Goal: Task Accomplishment & Management: Manage account settings

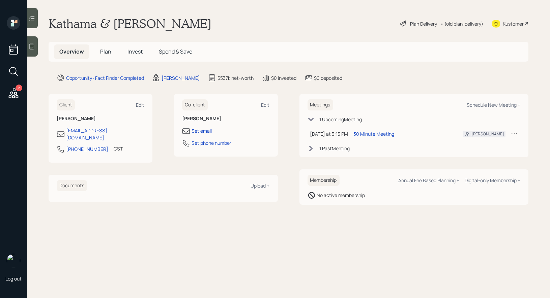
click at [33, 52] on div at bounding box center [32, 46] width 11 height 20
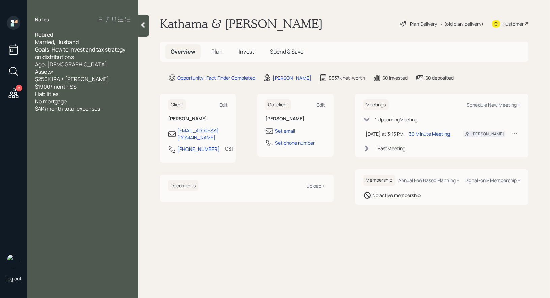
click at [213, 50] on span "Plan" at bounding box center [216, 51] width 11 height 7
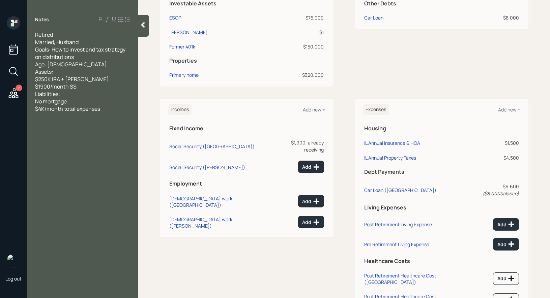
scroll to position [221, 0]
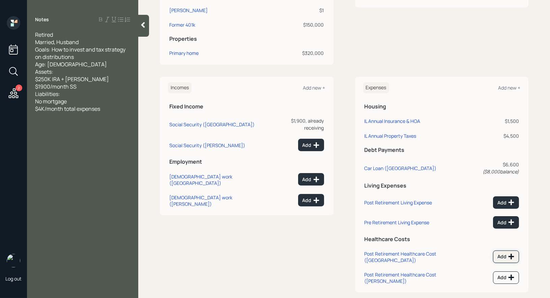
click at [500, 253] on div "Add" at bounding box center [505, 256] width 17 height 7
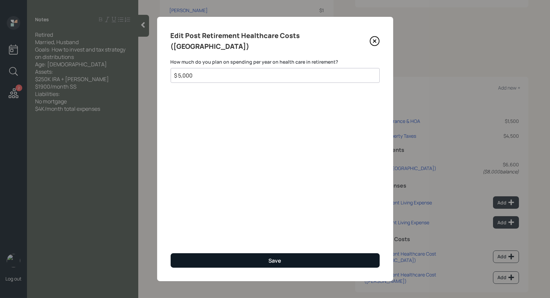
type input "$ 5,000"
click at [220, 260] on button "Save" at bounding box center [275, 260] width 209 height 14
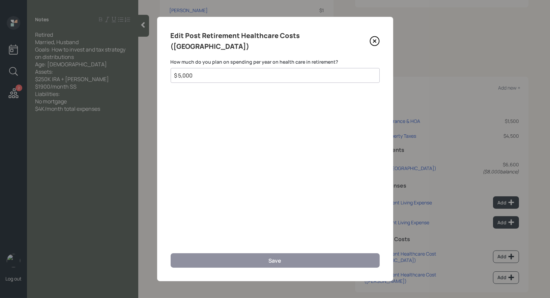
scroll to position [216, 0]
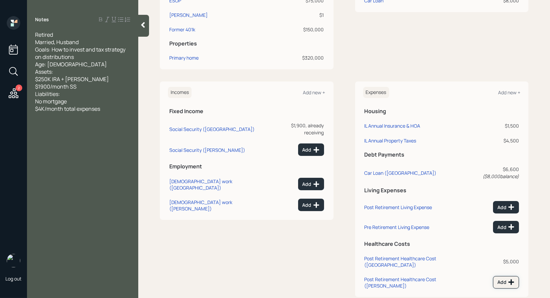
click at [510, 279] on icon at bounding box center [510, 282] width 7 height 7
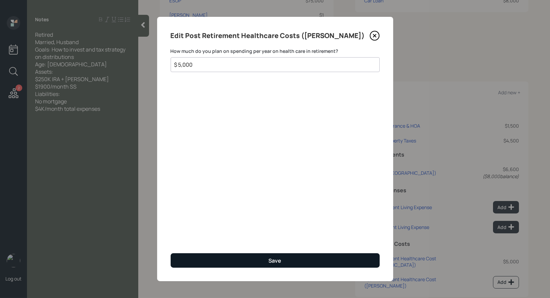
type input "$ 5,000"
click at [302, 263] on button "Save" at bounding box center [275, 260] width 209 height 14
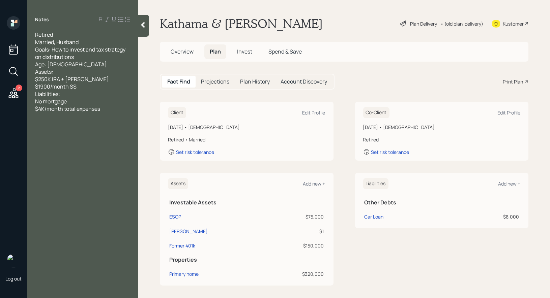
click at [413, 24] on div "Plan Delivery" at bounding box center [423, 23] width 27 height 7
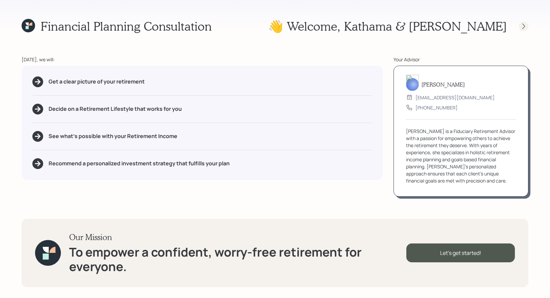
click at [524, 26] on icon at bounding box center [523, 26] width 7 height 7
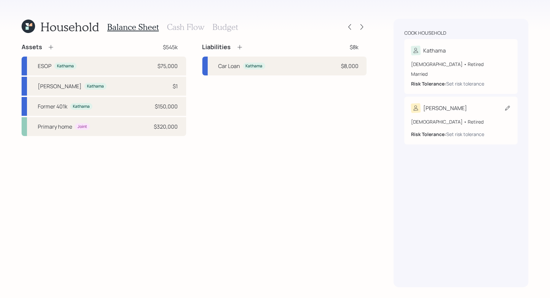
click at [507, 107] on icon at bounding box center [507, 108] width 7 height 7
select select "7"
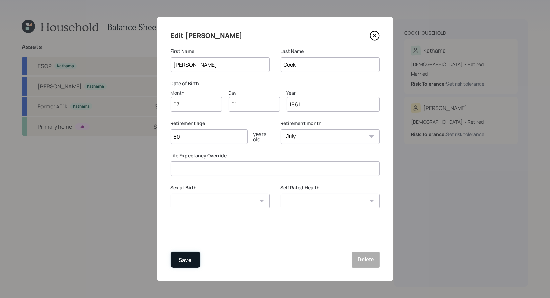
click at [187, 263] on div "Save" at bounding box center [185, 260] width 13 height 9
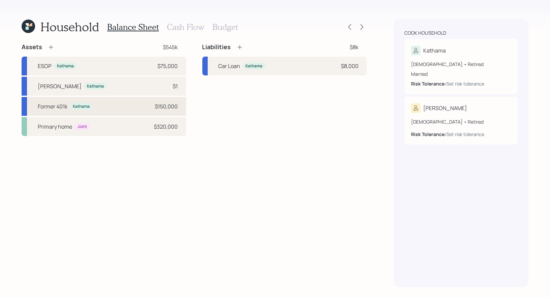
click at [120, 109] on div "Former 401k Kathama $150,000" at bounding box center [104, 106] width 164 height 19
select select "company_sponsored"
select select "balanced"
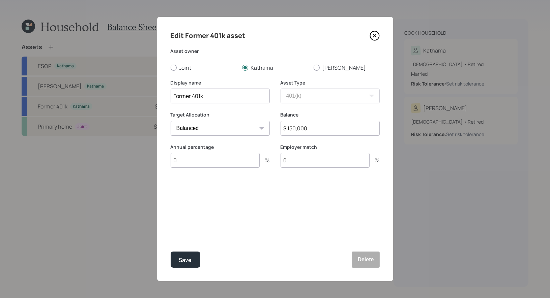
click at [330, 134] on input "$ 150,000" at bounding box center [329, 128] width 99 height 15
type input "$ 173,000"
click at [186, 255] on button "Save" at bounding box center [186, 260] width 30 height 16
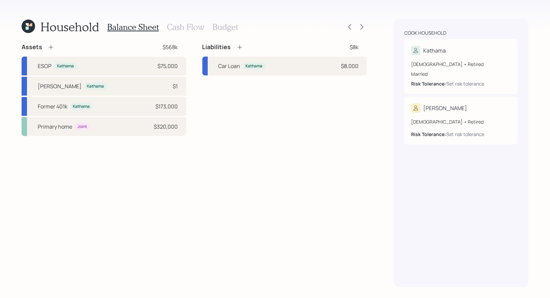
click at [50, 45] on icon at bounding box center [51, 47] width 7 height 7
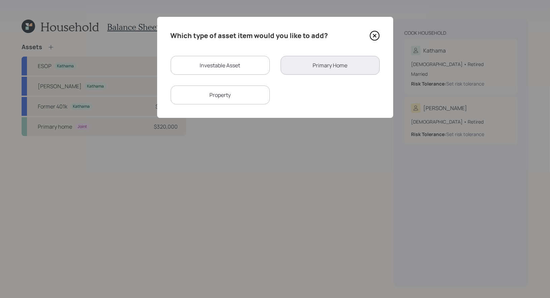
click at [240, 70] on div "Investable Asset" at bounding box center [220, 65] width 99 height 19
select select "taxable"
select select "balanced"
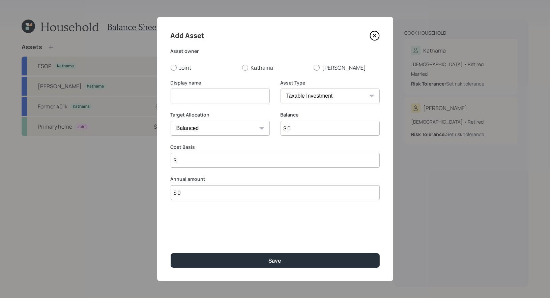
click at [231, 98] on input at bounding box center [220, 96] width 99 height 15
type input "IRA"
click at [244, 67] on div at bounding box center [245, 68] width 6 height 6
click at [242, 67] on input "Kathama" at bounding box center [242, 67] width 0 height 0
radio input "true"
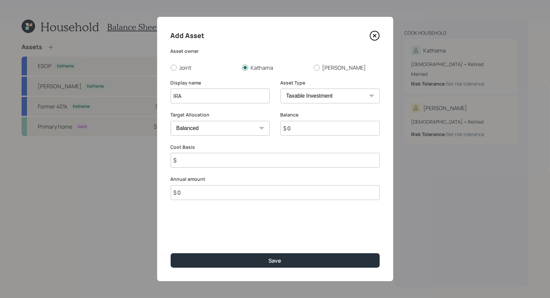
click at [328, 95] on select "SEP IRA IRA Roth IRA 401(k) Roth 401(k) 403(b) Roth 403(b) 457(b) Roth 457(b) H…" at bounding box center [329, 96] width 99 height 15
select select "ira"
type input "$"
click at [324, 130] on input "$ 0" at bounding box center [329, 128] width 99 height 15
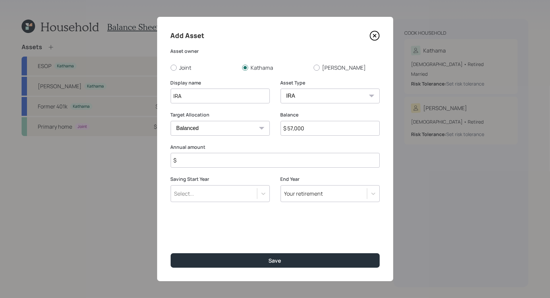
type input "$ 57,000"
click at [264, 158] on input "$" at bounding box center [275, 160] width 209 height 15
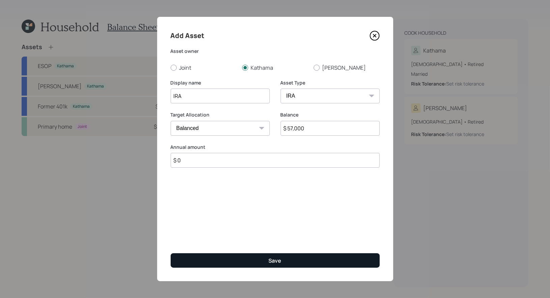
type input "$ 0"
click at [270, 263] on div "Save" at bounding box center [275, 260] width 13 height 7
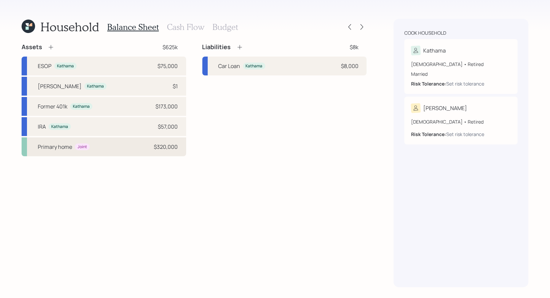
click at [131, 144] on div "Primary home Joint $320,000" at bounding box center [104, 146] width 164 height 19
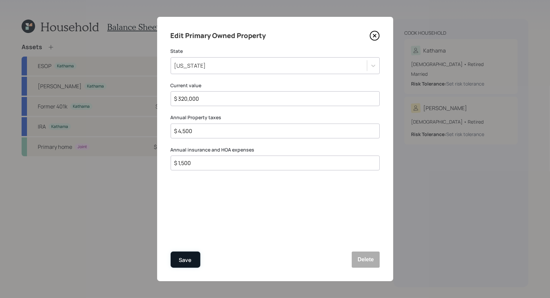
click at [184, 263] on div "Save" at bounding box center [185, 260] width 13 height 9
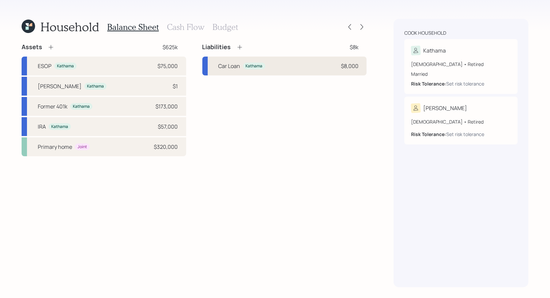
click at [317, 64] on div "Car Loan Kathama $8,000" at bounding box center [284, 66] width 164 height 19
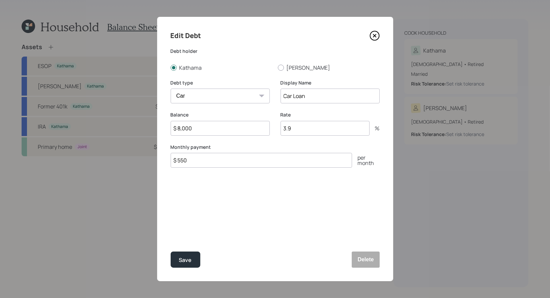
click at [217, 130] on input "$ 8,000" at bounding box center [220, 128] width 99 height 15
type input "$ 8,552"
click at [245, 198] on div "Edit Debt Debt holder Kathama Robert Debt type Car Credit Card Medical Student …" at bounding box center [275, 149] width 236 height 265
click at [304, 130] on input "3.9" at bounding box center [324, 128] width 89 height 15
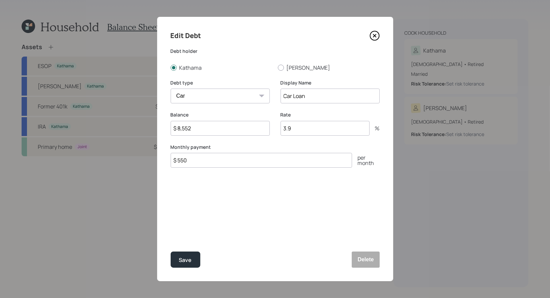
click at [304, 130] on input "3.9" at bounding box center [324, 128] width 89 height 15
click at [300, 129] on input "3.9" at bounding box center [324, 128] width 89 height 15
type input "3.99"
click at [188, 259] on div "Save" at bounding box center [185, 260] width 13 height 9
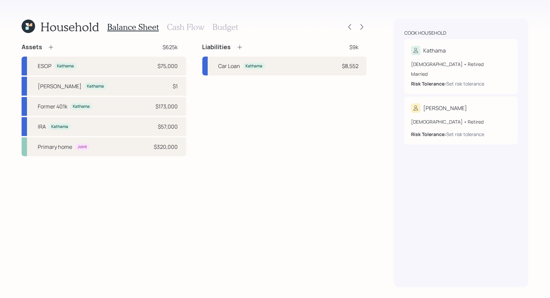
click at [241, 47] on icon at bounding box center [239, 47] width 7 height 7
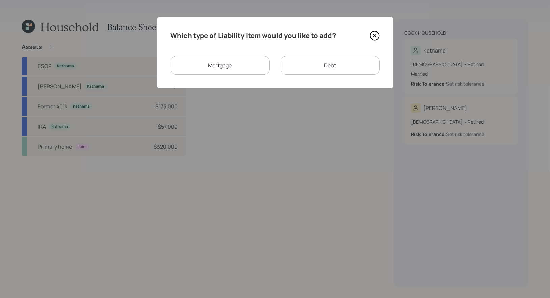
click at [317, 68] on div "Debt" at bounding box center [329, 65] width 99 height 19
select select "credit_card"
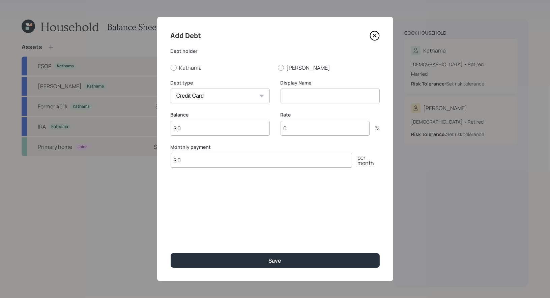
click at [298, 96] on input at bounding box center [329, 96] width 99 height 15
type input "Credit Card"
click at [217, 132] on input "$ 0" at bounding box center [220, 128] width 99 height 15
click at [373, 35] on icon at bounding box center [374, 36] width 10 height 10
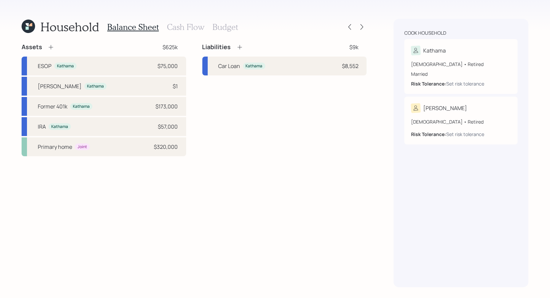
click at [238, 48] on icon at bounding box center [239, 47] width 7 height 7
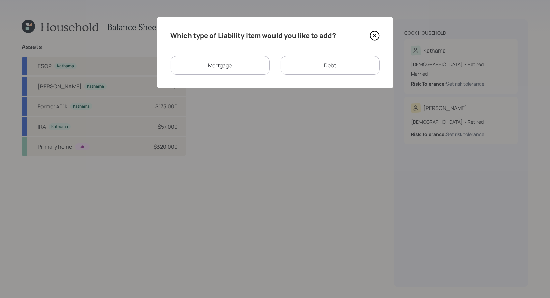
click at [331, 66] on div "Debt" at bounding box center [329, 65] width 99 height 19
select select "credit_card"
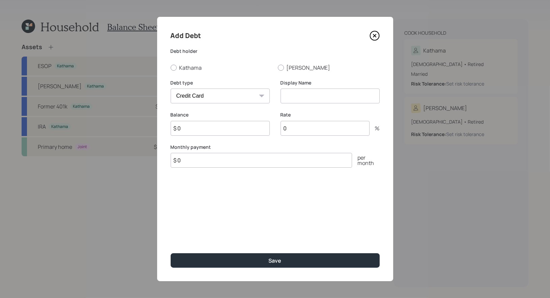
click at [295, 100] on input at bounding box center [329, 96] width 99 height 15
type input "Credit Card"
click at [223, 133] on input "$ 0" at bounding box center [220, 128] width 99 height 15
type input "$ 15,000"
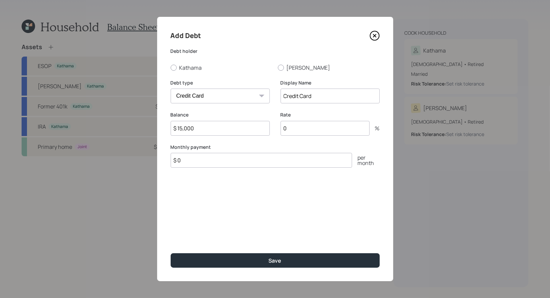
click at [303, 129] on input "0" at bounding box center [324, 128] width 89 height 15
type input "28"
click at [210, 162] on input "$ 0" at bounding box center [261, 160] width 181 height 15
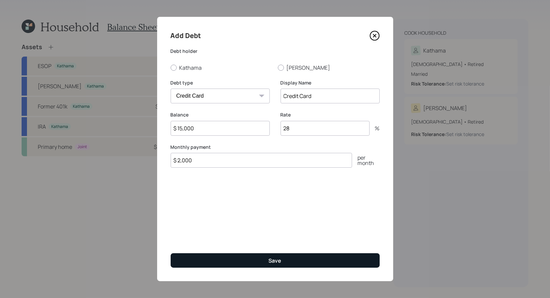
type input "$ 2,000"
click at [224, 259] on button "Save" at bounding box center [275, 260] width 209 height 14
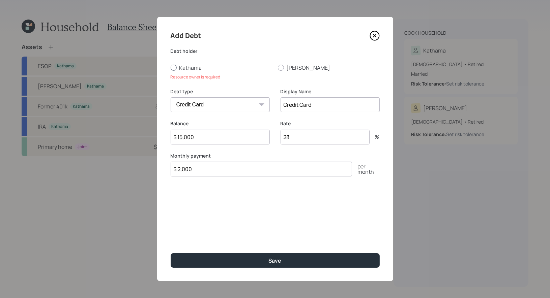
click at [172, 66] on div at bounding box center [174, 68] width 6 height 6
click at [171, 67] on input "Kathama" at bounding box center [170, 67] width 0 height 0
radio input "true"
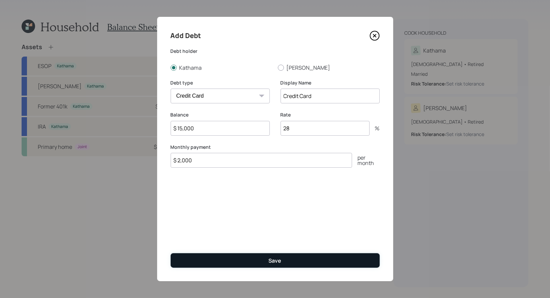
click at [205, 259] on button "Save" at bounding box center [275, 260] width 209 height 14
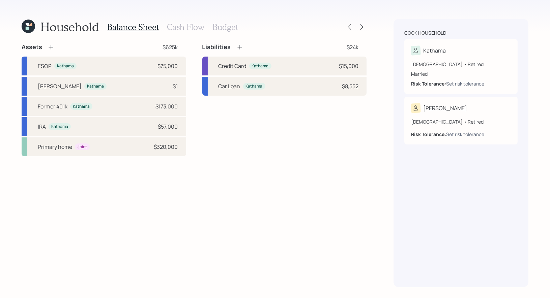
click at [239, 47] on icon at bounding box center [239, 47] width 4 height 4
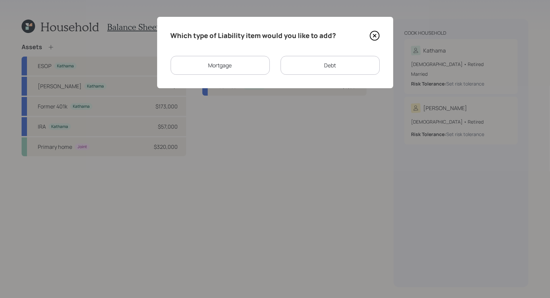
click at [316, 69] on div "Debt" at bounding box center [329, 65] width 99 height 19
select select "credit_card"
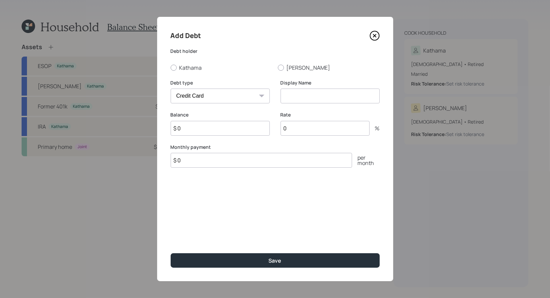
click at [299, 97] on input at bounding box center [329, 96] width 99 height 15
type input "Credit Cards (0%)"
click at [173, 66] on div at bounding box center [174, 68] width 6 height 6
click at [171, 67] on input "Kathama" at bounding box center [170, 67] width 0 height 0
radio input "true"
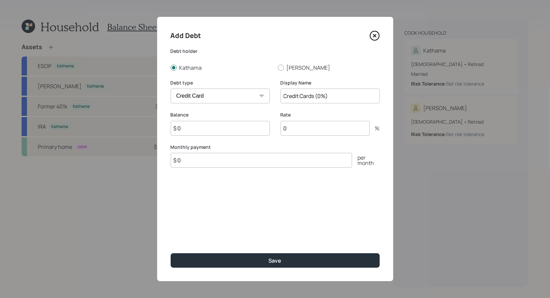
click at [200, 128] on input "$ 0" at bounding box center [220, 128] width 99 height 15
click at [215, 128] on input "$ 0" at bounding box center [220, 128] width 99 height 15
type input "$ 24,167"
click at [189, 162] on input "$ 0" at bounding box center [261, 160] width 181 height 15
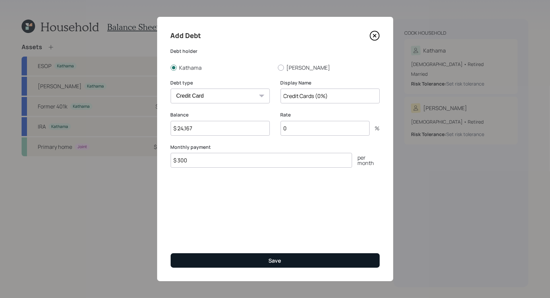
type input "$ 300"
click at [226, 258] on button "Save" at bounding box center [275, 260] width 209 height 14
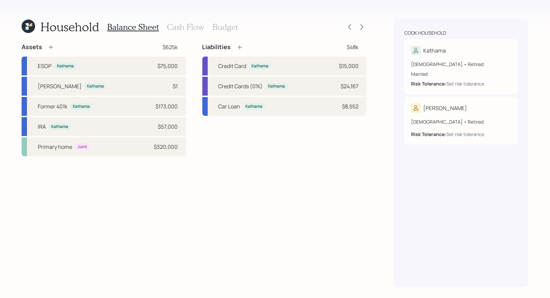
click at [241, 49] on icon at bounding box center [239, 47] width 7 height 7
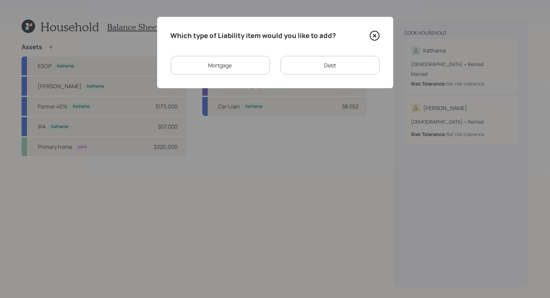
click at [301, 69] on div "Debt" at bounding box center [329, 65] width 99 height 19
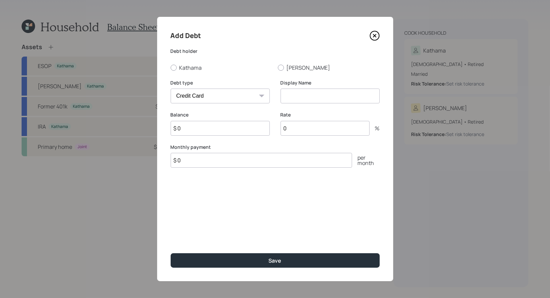
click at [254, 98] on select "Car Credit Card Medical Student Other" at bounding box center [220, 96] width 99 height 15
select select "other"
click at [311, 99] on input at bounding box center [329, 96] width 99 height 15
type input "HELOC"
click at [234, 129] on input "$ 0" at bounding box center [220, 128] width 99 height 15
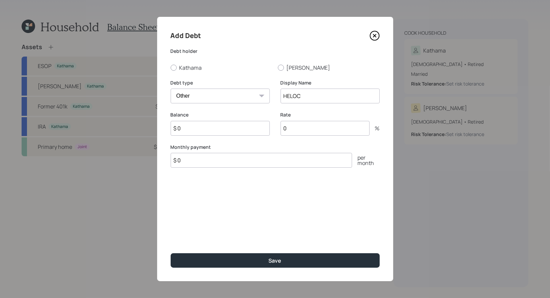
click at [234, 129] on input "$ 0" at bounding box center [220, 128] width 99 height 15
click at [173, 68] on div at bounding box center [174, 68] width 6 height 6
click at [171, 68] on input "Kathama" at bounding box center [170, 67] width 0 height 0
radio input "true"
click at [192, 129] on input "$ 0" at bounding box center [220, 128] width 99 height 15
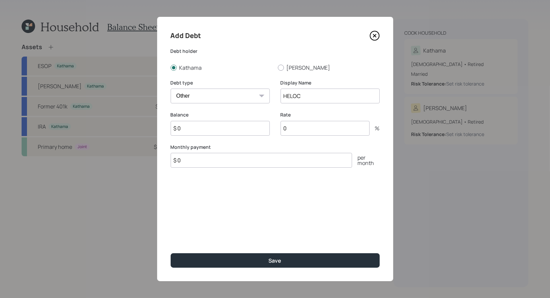
click at [192, 129] on input "$ 0" at bounding box center [220, 128] width 99 height 15
type input "$ 21,000"
click at [305, 132] on input "0" at bounding box center [324, 128] width 89 height 15
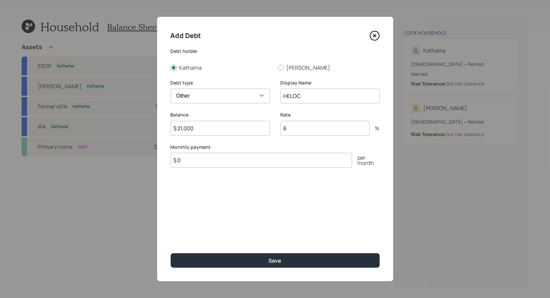
type input "6"
click at [222, 160] on input "$ 0" at bounding box center [261, 160] width 181 height 15
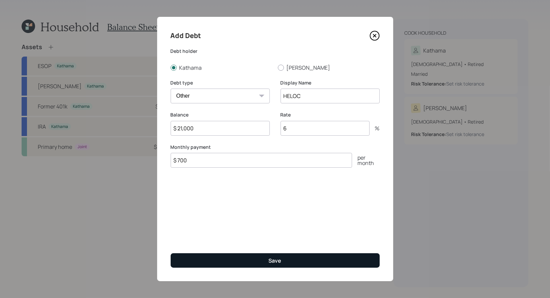
type input "$ 700"
click at [233, 257] on button "Save" at bounding box center [275, 260] width 209 height 14
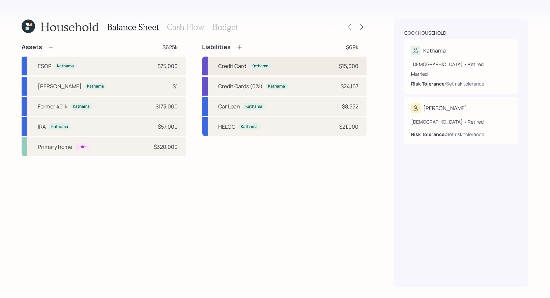
click at [278, 67] on div "Credit Card Kathama $15,000" at bounding box center [284, 66] width 164 height 19
select select "credit_card"
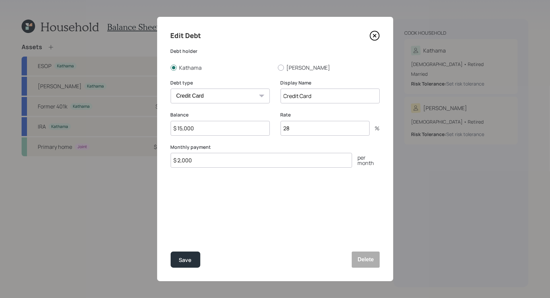
click at [318, 101] on input "Credit Card" at bounding box center [329, 96] width 99 height 15
type input "Credit Card (28%)"
click at [192, 259] on button "Save" at bounding box center [186, 260] width 30 height 16
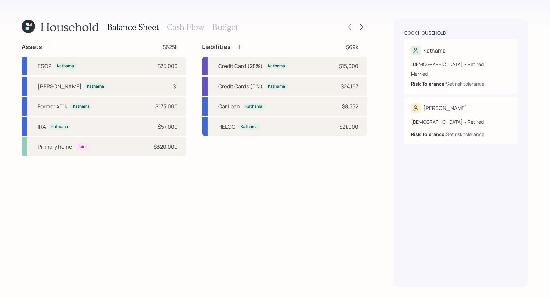
click at [242, 46] on icon at bounding box center [239, 47] width 7 height 7
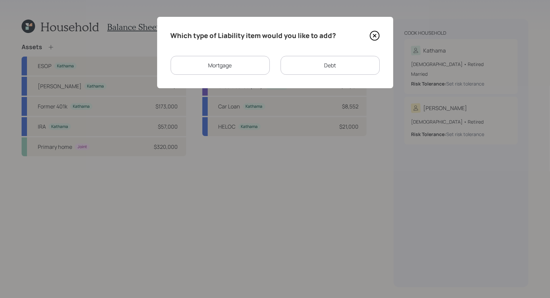
click at [327, 67] on div "Debt" at bounding box center [329, 65] width 99 height 19
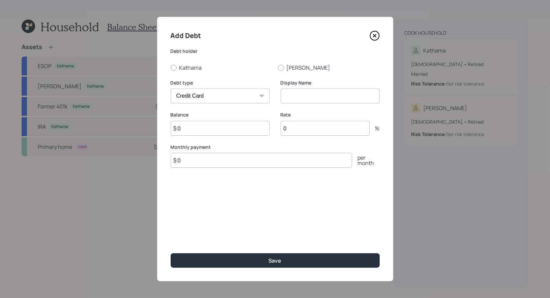
click at [205, 96] on select "Car Credit Card Medical Student Other" at bounding box center [220, 96] width 99 height 15
select select "car"
click at [315, 97] on input at bounding box center [329, 96] width 99 height 15
type input "Car Loan"
click at [280, 67] on div at bounding box center [281, 68] width 6 height 6
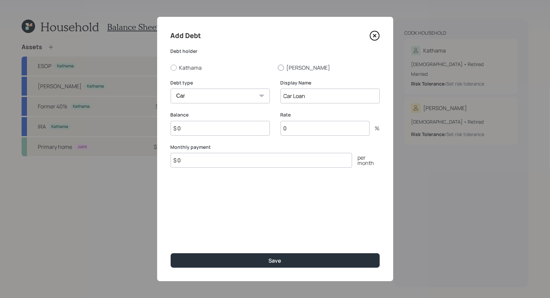
click at [278, 67] on input "Robert" at bounding box center [277, 67] width 0 height 0
radio input "true"
click at [228, 130] on input "$ 0" at bounding box center [220, 128] width 99 height 15
type input "$ 6,700"
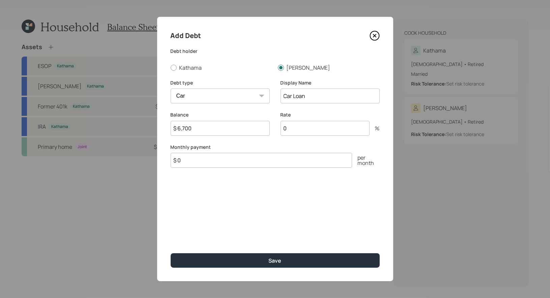
click at [245, 160] on input "$ 0" at bounding box center [261, 160] width 181 height 15
type input "$ 271"
click at [305, 131] on input "0" at bounding box center [324, 128] width 89 height 15
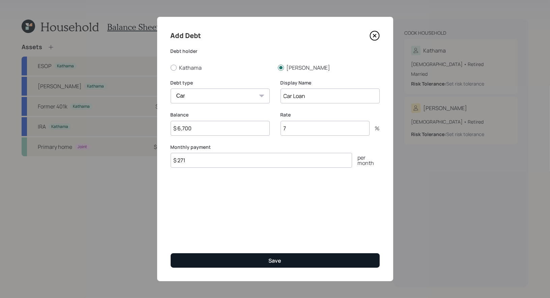
type input "7"
click at [269, 259] on div "Save" at bounding box center [275, 260] width 13 height 7
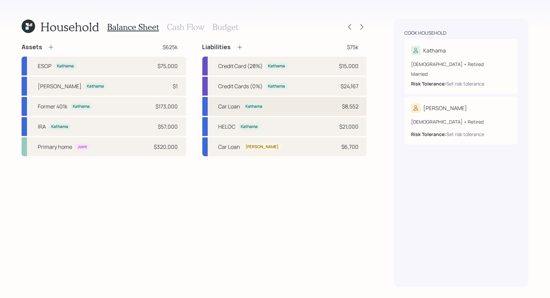
click at [300, 105] on div "Car Loan Kathama $8,552" at bounding box center [284, 106] width 164 height 19
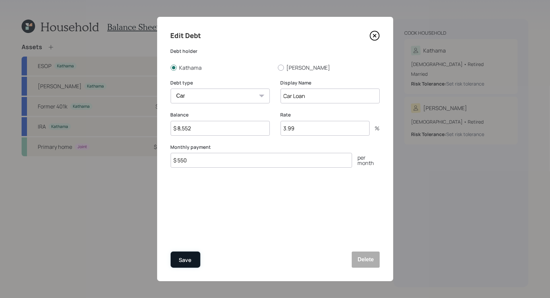
click at [187, 260] on div "Save" at bounding box center [185, 260] width 13 height 9
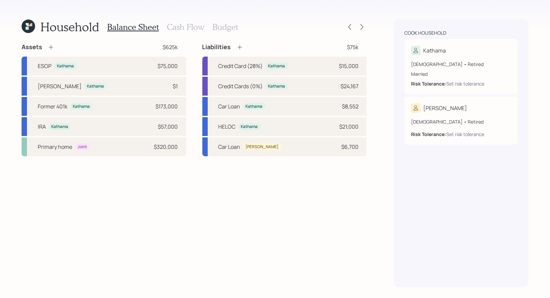
click at [50, 46] on icon at bounding box center [51, 47] width 7 height 7
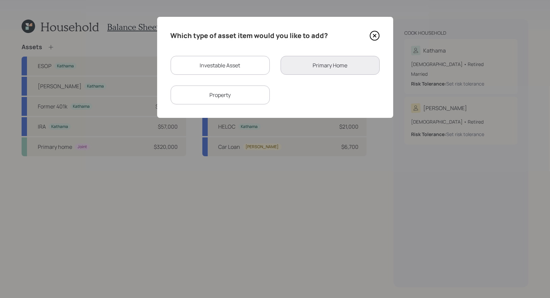
click at [209, 70] on div "Investable Asset" at bounding box center [220, 65] width 99 height 19
select select "taxable"
select select "balanced"
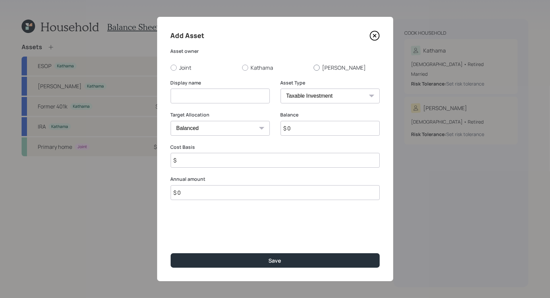
click at [317, 67] on div at bounding box center [316, 68] width 6 height 6
click at [313, 67] on input "Robert" at bounding box center [313, 67] width 0 height 0
radio input "true"
click at [249, 97] on input at bounding box center [220, 96] width 99 height 15
type input "403b"
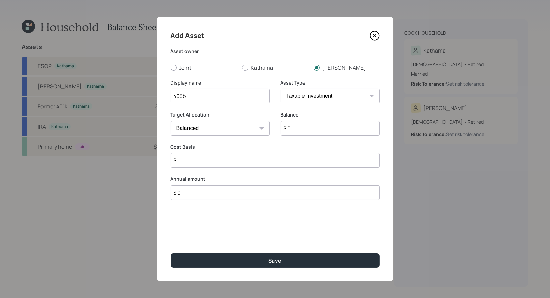
click at [355, 96] on select "SEP IRA IRA Roth IRA 401(k) Roth 401(k) 403(b) Roth 403(b) 457(b) Roth 457(b) H…" at bounding box center [329, 96] width 99 height 15
select select "public_school_sponsored"
click at [331, 130] on input "$ 0" at bounding box center [329, 128] width 99 height 15
type input "$ 14,000"
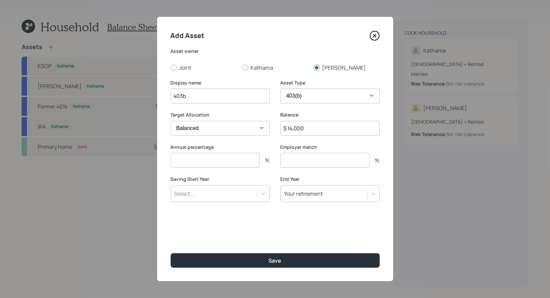
click at [244, 163] on input "number" at bounding box center [215, 160] width 89 height 15
type input "0"
click at [325, 165] on input "number" at bounding box center [324, 160] width 89 height 15
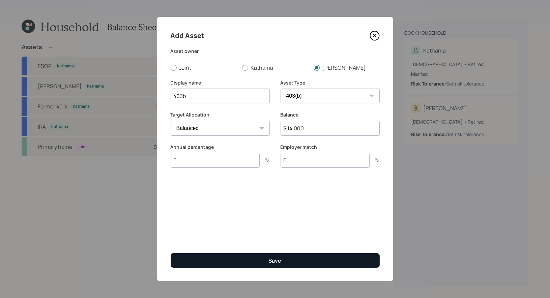
type input "0"
click at [258, 257] on button "Save" at bounding box center [275, 260] width 209 height 14
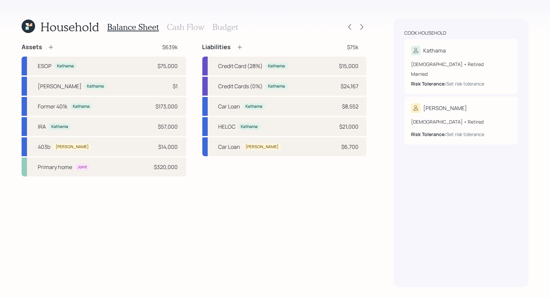
click at [175, 25] on h3 "Cash Flow" at bounding box center [185, 27] width 37 height 10
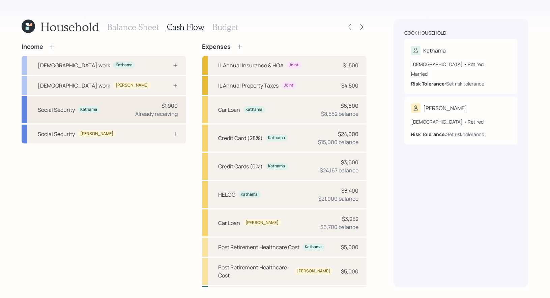
click at [121, 112] on div "Social Security Kathama $1,900 Already receiving" at bounding box center [104, 109] width 164 height 27
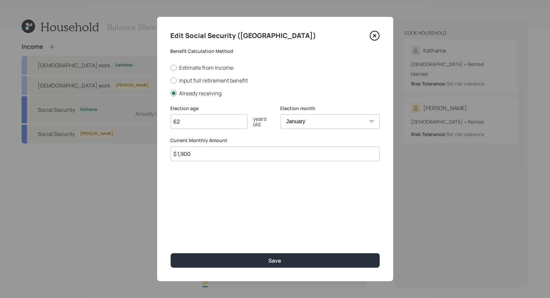
click at [203, 158] on input "$ 1,900" at bounding box center [275, 154] width 209 height 15
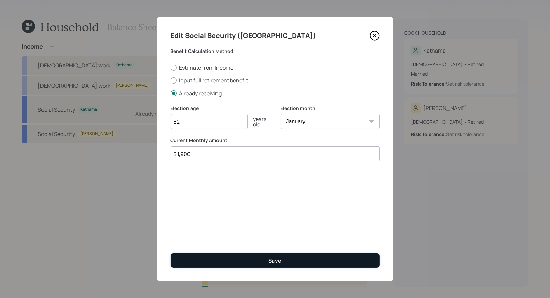
click at [217, 260] on button "Save" at bounding box center [275, 260] width 209 height 14
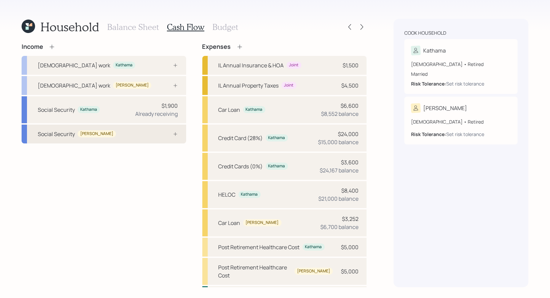
click at [137, 133] on div "Social Security Robert" at bounding box center [104, 134] width 164 height 19
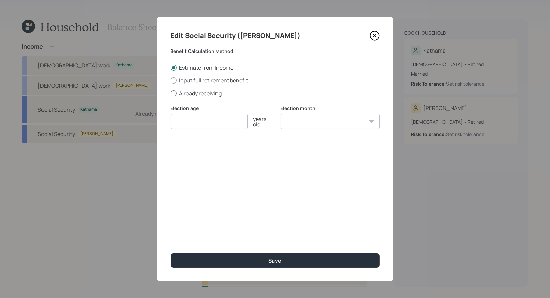
click at [173, 94] on div at bounding box center [174, 93] width 6 height 6
click at [171, 93] on input "Already receiving" at bounding box center [170, 93] width 0 height 0
radio input "true"
click at [194, 124] on input "number" at bounding box center [209, 121] width 77 height 15
type input "62"
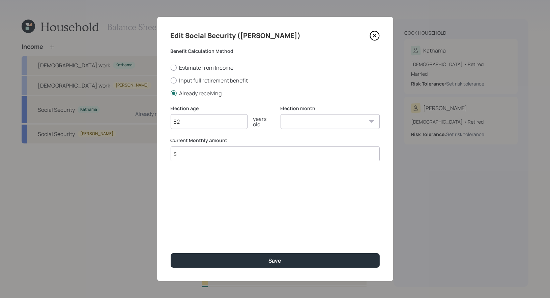
click at [207, 157] on input "$" at bounding box center [275, 154] width 209 height 15
type input "$ 903"
click at [312, 123] on select "January February March April May June July August September October November De…" at bounding box center [329, 121] width 99 height 15
select select "1"
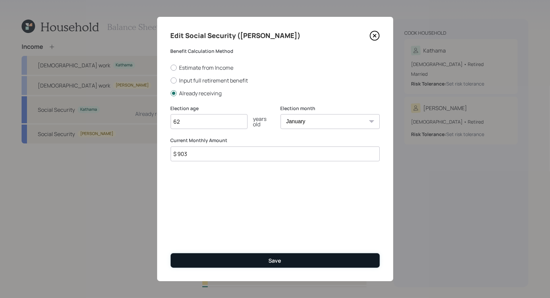
click at [242, 261] on button "Save" at bounding box center [275, 260] width 209 height 14
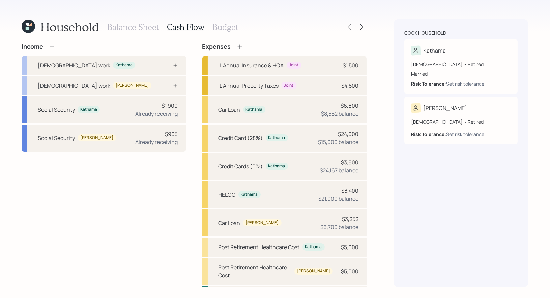
click at [52, 47] on icon at bounding box center [52, 46] width 7 height 7
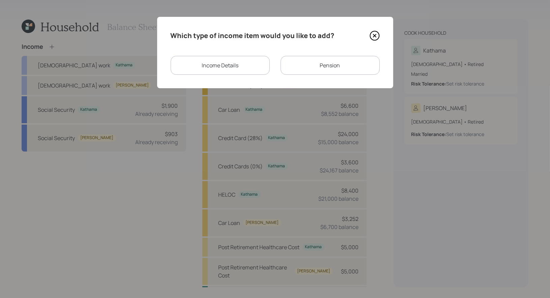
click at [316, 69] on div "Pension" at bounding box center [329, 65] width 99 height 19
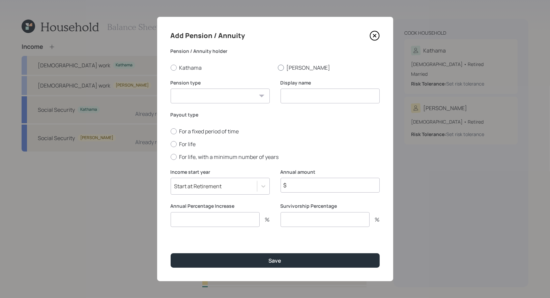
click at [280, 68] on div at bounding box center [281, 68] width 6 height 6
click at [278, 68] on input "Robert" at bounding box center [277, 67] width 0 height 0
radio input "true"
click at [237, 99] on select "Pension Annuity" at bounding box center [220, 96] width 99 height 15
select select "pension"
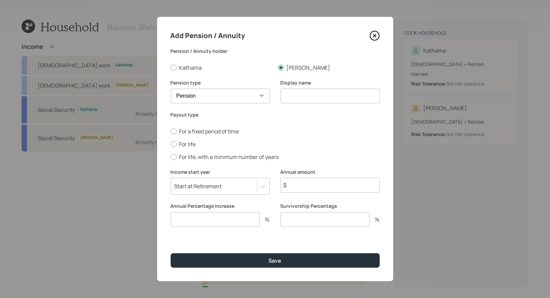
click at [309, 98] on input at bounding box center [329, 96] width 99 height 15
type input "Pension"
click at [174, 143] on div at bounding box center [174, 144] width 6 height 6
click at [171, 144] on input "For life" at bounding box center [170, 144] width 0 height 0
radio input "true"
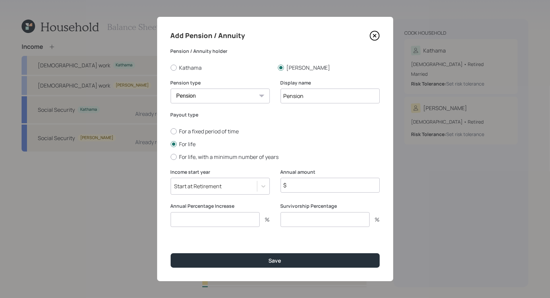
click at [293, 186] on input "$" at bounding box center [329, 185] width 99 height 15
type input "$ 60,000"
click at [225, 218] on input "number" at bounding box center [215, 219] width 89 height 15
type input "2"
click at [295, 218] on input "number" at bounding box center [324, 219] width 89 height 15
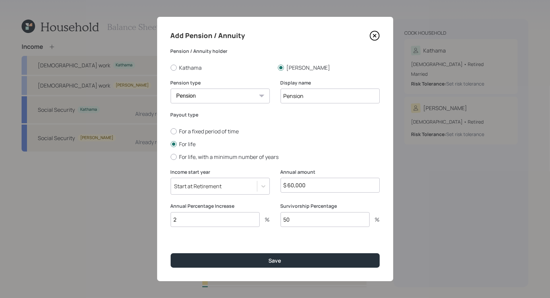
type input "50"
click at [209, 187] on div "Start at Retirement" at bounding box center [198, 186] width 48 height 7
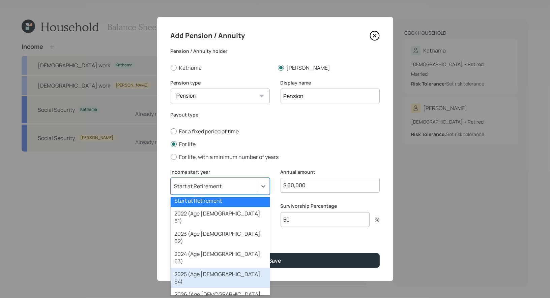
scroll to position [6, 0]
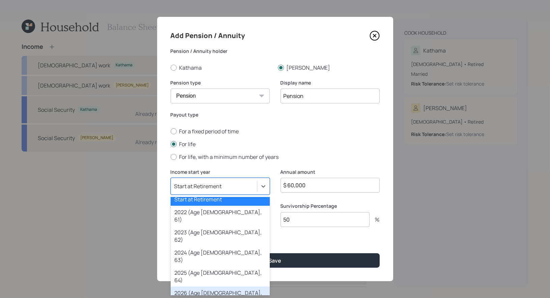
click at [207, 287] on div "2026 (Age 65, 65)" at bounding box center [220, 297] width 99 height 20
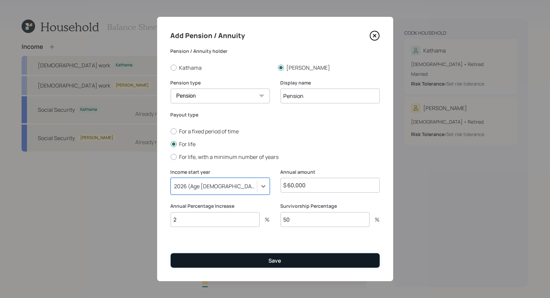
click at [211, 262] on button "Save" at bounding box center [275, 260] width 209 height 14
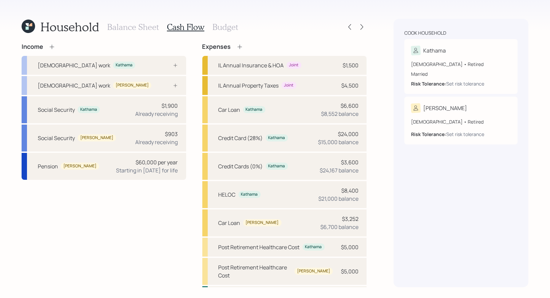
click at [49, 47] on icon at bounding box center [52, 46] width 7 height 7
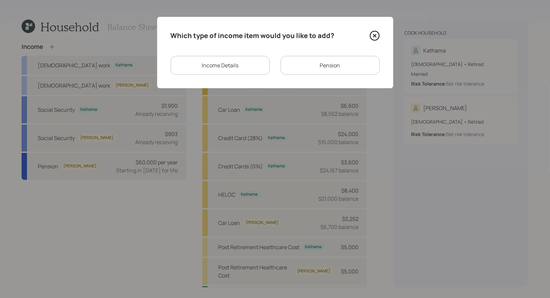
click at [308, 62] on div "Pension" at bounding box center [329, 65] width 99 height 19
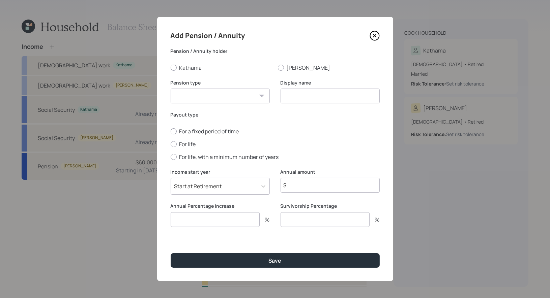
click at [236, 96] on select "Pension Annuity" at bounding box center [220, 96] width 99 height 15
select select "pension"
click at [326, 98] on input at bounding box center [329, 96] width 99 height 15
type input "Pension"
click at [282, 66] on div at bounding box center [281, 68] width 6 height 6
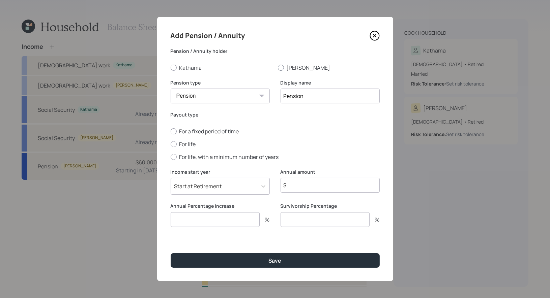
click at [278, 67] on input "Robert" at bounding box center [277, 67] width 0 height 0
radio input "true"
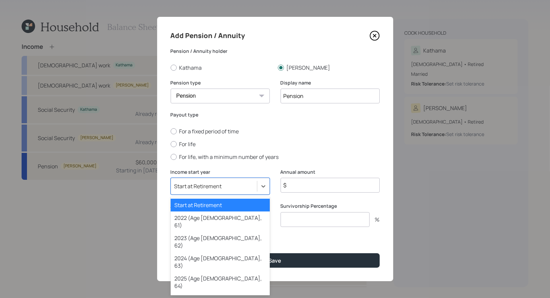
click at [197, 185] on div "Start at Retirement" at bounding box center [198, 186] width 48 height 7
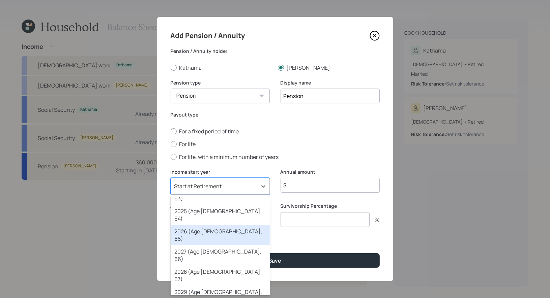
scroll to position [47, 0]
click at [193, 226] on div "2025 (Age 64, 64)" at bounding box center [220, 236] width 99 height 20
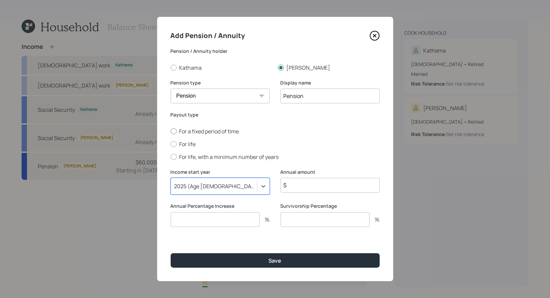
click at [174, 132] on div at bounding box center [174, 131] width 6 height 6
click at [171, 131] on input "For a fixed period of time" at bounding box center [170, 131] width 0 height 0
radio input "true"
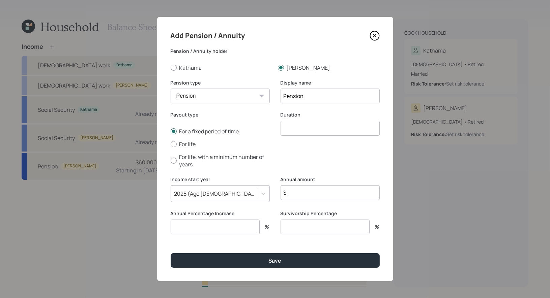
click at [298, 126] on input "number" at bounding box center [329, 128] width 99 height 15
type input "1"
click at [306, 192] on input "$" at bounding box center [329, 192] width 99 height 15
type input "$ 15,000"
click at [208, 228] on input "number" at bounding box center [215, 227] width 89 height 15
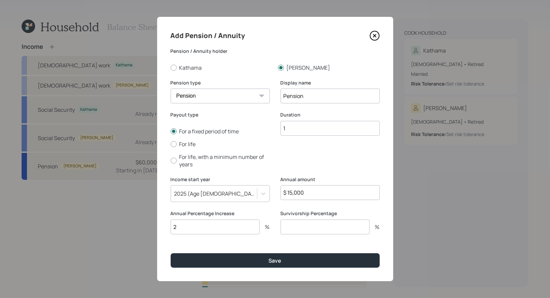
type input "2"
click at [293, 228] on input "number" at bounding box center [324, 227] width 89 height 15
type input "0"
click at [316, 96] on input "Pension" at bounding box center [329, 96] width 99 height 15
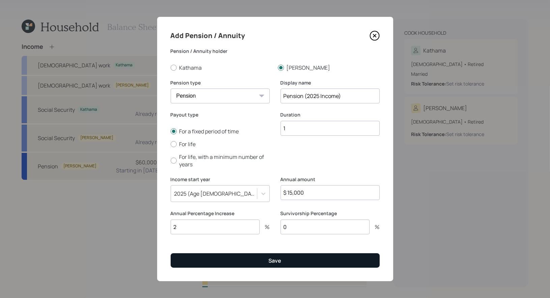
type input "Pension (2025 Income)"
click at [272, 260] on div "Save" at bounding box center [275, 260] width 13 height 7
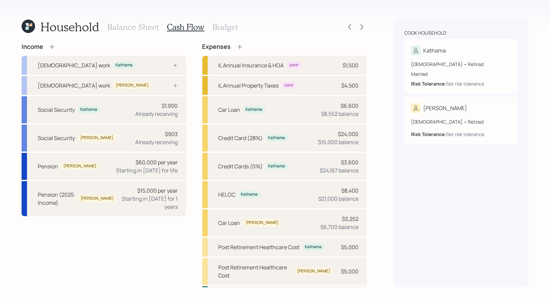
click at [55, 48] on icon at bounding box center [52, 46] width 7 height 7
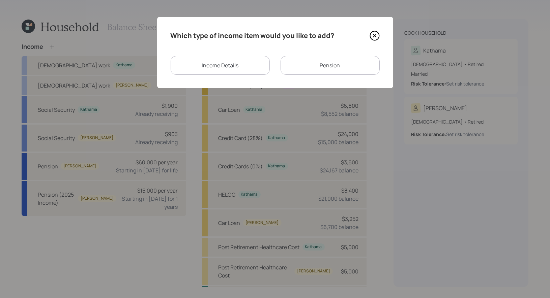
click at [234, 64] on div "Income Details" at bounding box center [220, 65] width 99 height 19
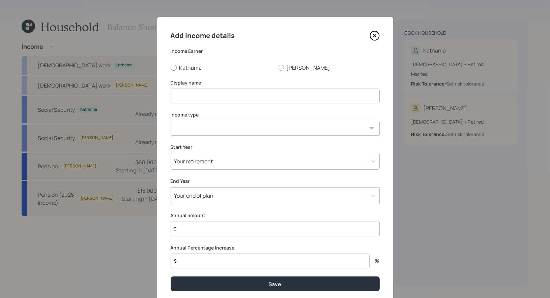
click at [173, 67] on div at bounding box center [174, 68] width 6 height 6
click at [171, 67] on input "Kathama" at bounding box center [170, 67] width 0 height 0
radio input "true"
click at [192, 94] on input at bounding box center [275, 96] width 209 height 15
type input "Part Time"
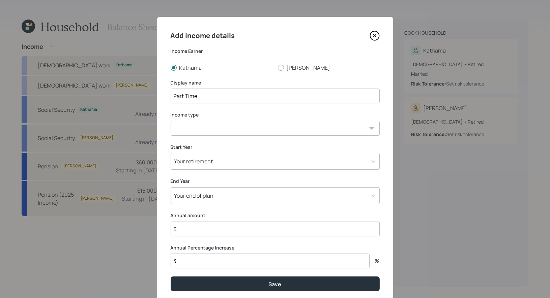
click at [211, 130] on select "Full-time work Part-time work Self employment Other" at bounding box center [275, 128] width 209 height 15
select select "part_time"
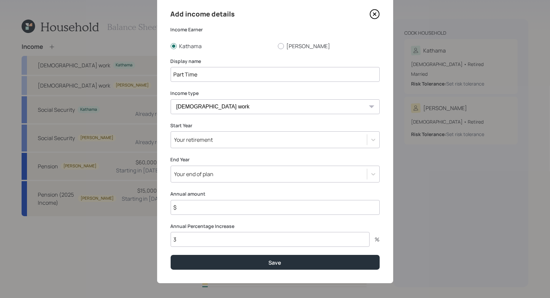
scroll to position [23, 0]
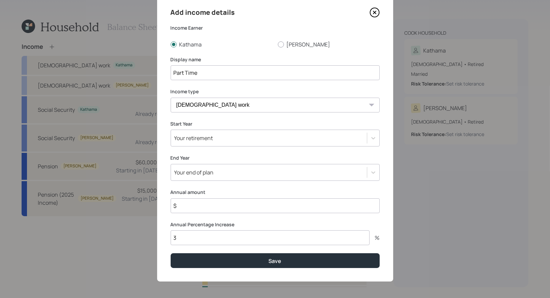
click at [217, 210] on input "$" at bounding box center [275, 205] width 209 height 15
type input "$ 30,000"
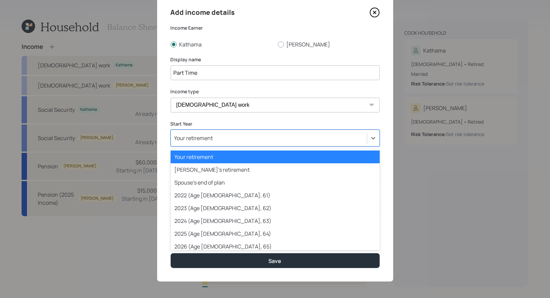
click at [241, 138] on div "Your retirement" at bounding box center [269, 137] width 196 height 11
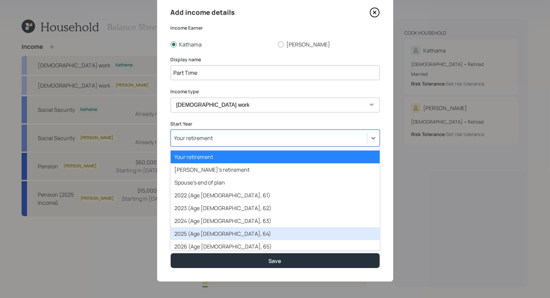
click at [222, 231] on div "2025 (Age 64, 64)" at bounding box center [275, 233] width 209 height 13
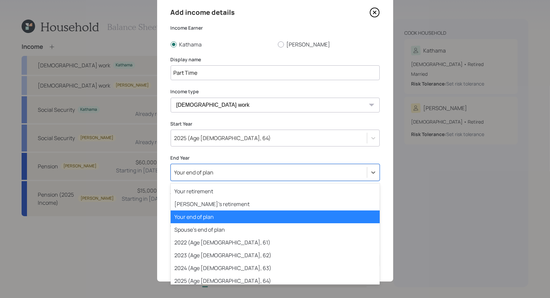
click at [236, 174] on div "Your end of plan" at bounding box center [269, 172] width 196 height 11
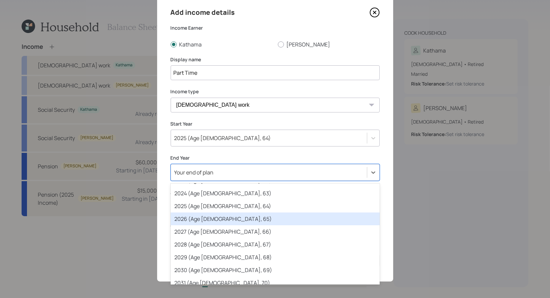
scroll to position [76, 0]
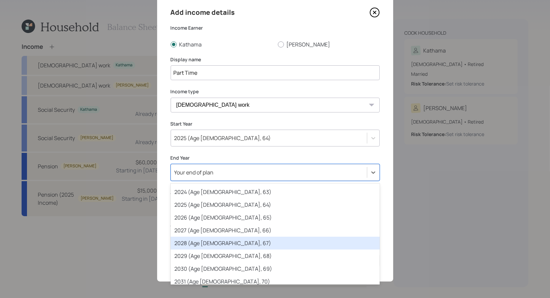
click at [240, 244] on div "2028 (Age 67, 67)" at bounding box center [275, 243] width 209 height 13
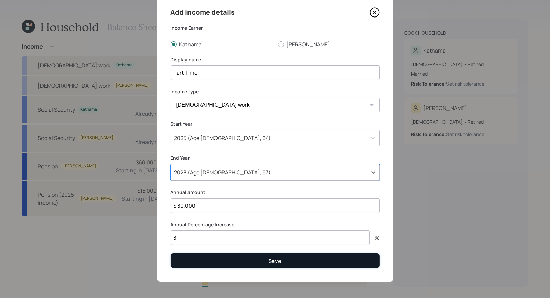
click at [240, 261] on button "Save" at bounding box center [275, 260] width 209 height 14
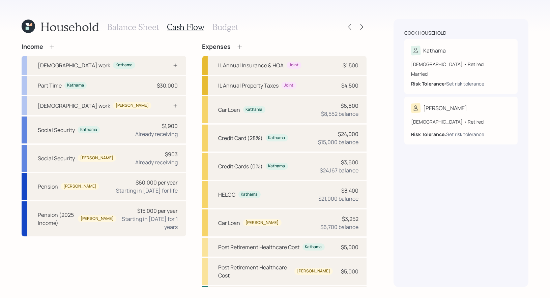
click at [52, 46] on icon at bounding box center [52, 46] width 4 height 4
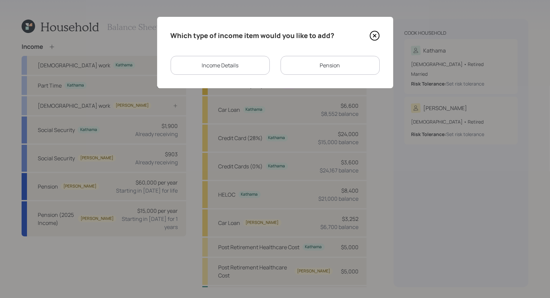
click at [305, 66] on div "Pension" at bounding box center [329, 65] width 99 height 19
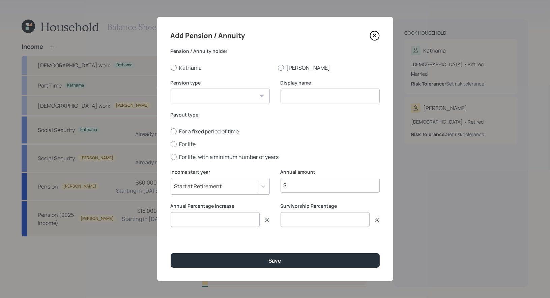
click at [282, 68] on div at bounding box center [281, 68] width 6 height 6
click at [278, 68] on input "Robert" at bounding box center [277, 67] width 0 height 0
radio input "true"
click at [235, 98] on select "Pension Annuity" at bounding box center [220, 96] width 99 height 15
select select "pension"
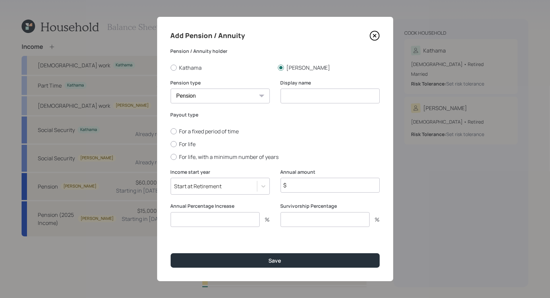
click at [323, 96] on input at bounding box center [329, 96] width 99 height 15
click at [174, 144] on div at bounding box center [174, 144] width 6 height 6
click at [171, 144] on input "For life" at bounding box center [170, 144] width 0 height 0
radio input "true"
click at [304, 95] on input at bounding box center [329, 96] width 99 height 15
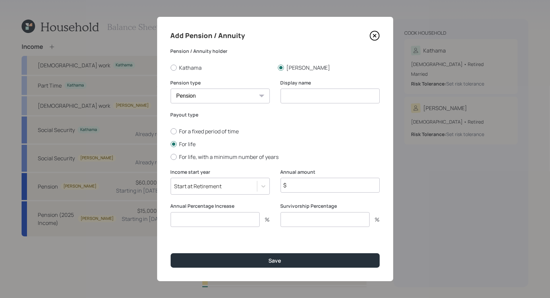
click at [304, 95] on input at bounding box center [329, 96] width 99 height 15
type input "VA D"
click at [299, 184] on input "$" at bounding box center [329, 185] width 99 height 15
type input "$ 16,200"
click at [205, 222] on input "number" at bounding box center [215, 219] width 89 height 15
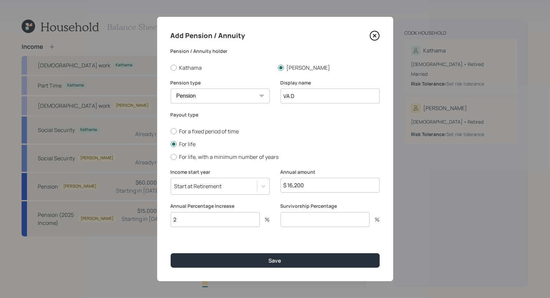
type input "2"
click at [289, 221] on input "number" at bounding box center [324, 219] width 89 height 15
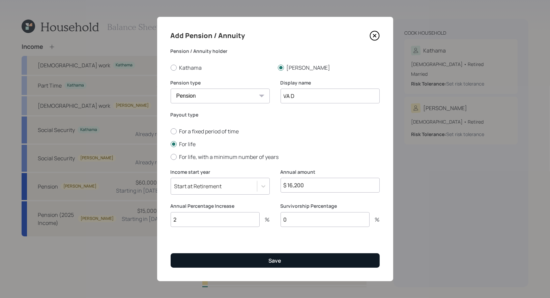
type input "0"
click at [283, 262] on button "Save" at bounding box center [275, 260] width 209 height 14
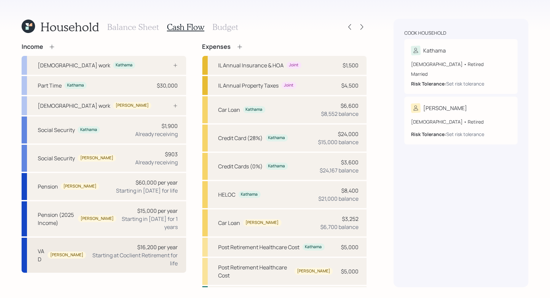
click at [96, 249] on div "$16,200 per year Starting at Coclient Retirement for life" at bounding box center [134, 255] width 87 height 24
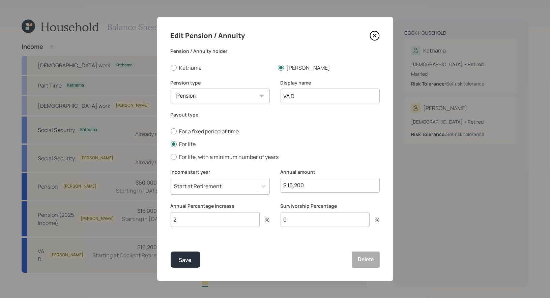
click at [230, 184] on div "Start at Retirement" at bounding box center [214, 186] width 86 height 11
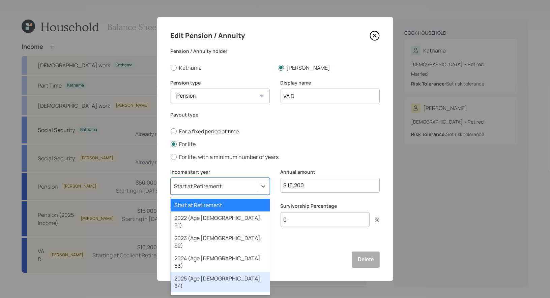
click at [218, 272] on div "2025 (Age 64, 64)" at bounding box center [220, 282] width 99 height 20
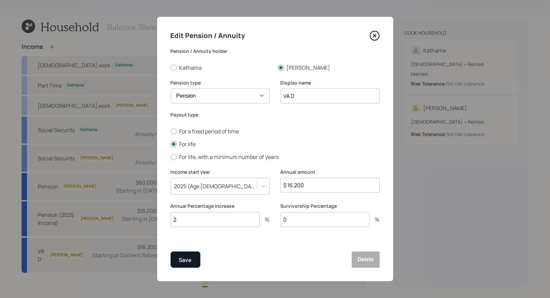
click at [183, 260] on div "Save" at bounding box center [185, 260] width 13 height 9
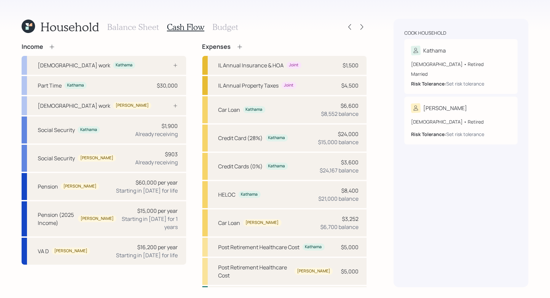
click at [220, 27] on h3 "Budget" at bounding box center [225, 27] width 26 height 10
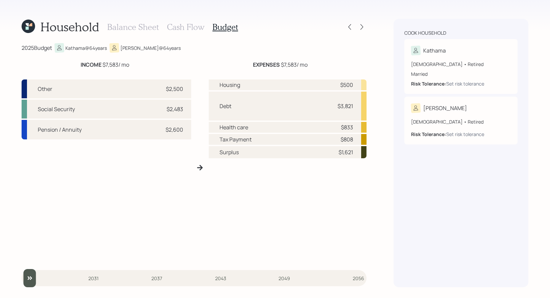
click at [182, 27] on h3 "Cash Flow" at bounding box center [185, 27] width 37 height 10
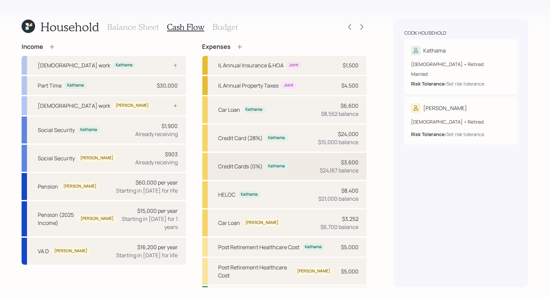
scroll to position [29, 0]
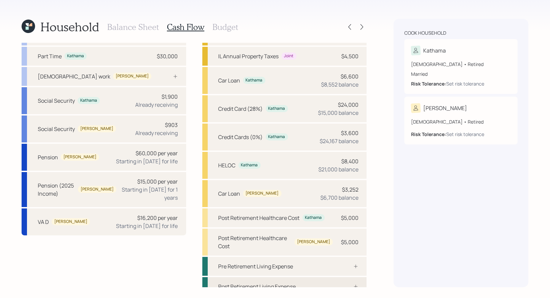
click at [282, 283] on div "Post Retirement Living Expense" at bounding box center [257, 287] width 78 height 8
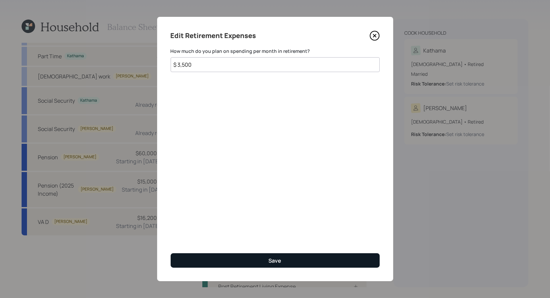
type input "$ 3,500"
click at [232, 259] on button "Save" at bounding box center [275, 260] width 209 height 14
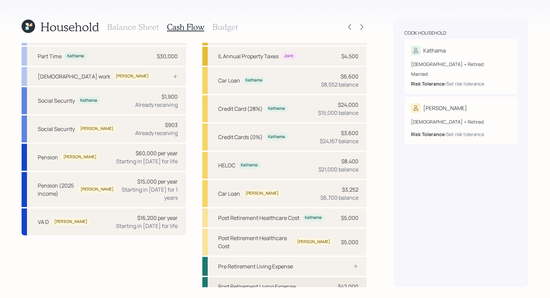
click at [330, 277] on div "Post Retirement Living Expense $42,000" at bounding box center [284, 286] width 164 height 19
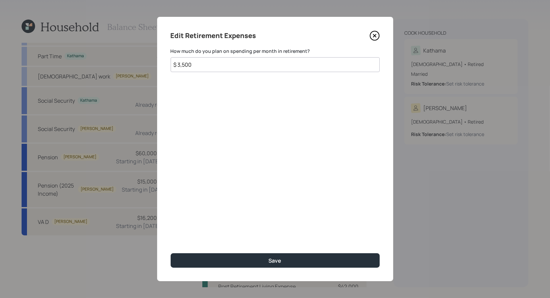
click at [211, 66] on input "$ 3,500" at bounding box center [275, 64] width 209 height 15
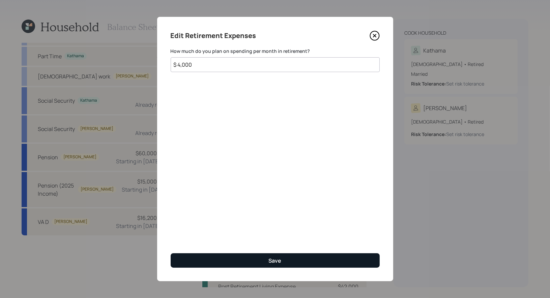
type input "$ 4,000"
click at [243, 261] on button "Save" at bounding box center [275, 260] width 209 height 14
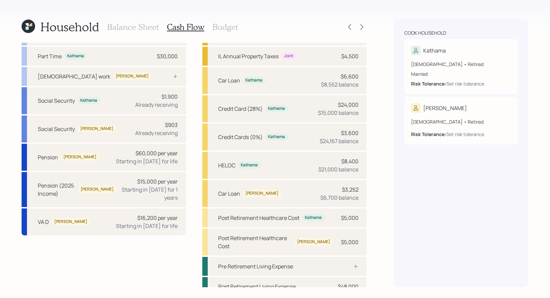
click at [217, 25] on h3 "Budget" at bounding box center [225, 27] width 26 height 10
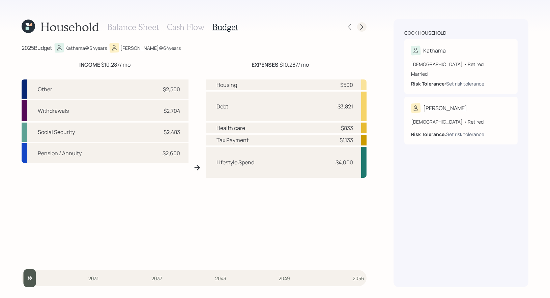
click at [363, 28] on icon at bounding box center [361, 27] width 7 height 7
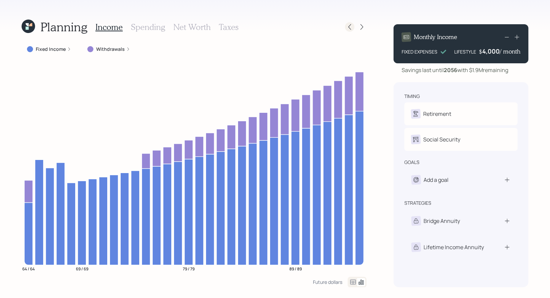
click at [351, 28] on icon at bounding box center [349, 27] width 7 height 7
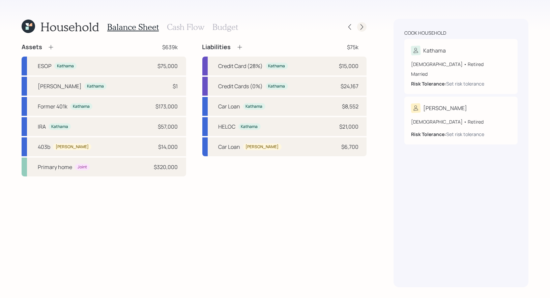
click at [360, 28] on icon at bounding box center [361, 27] width 7 height 7
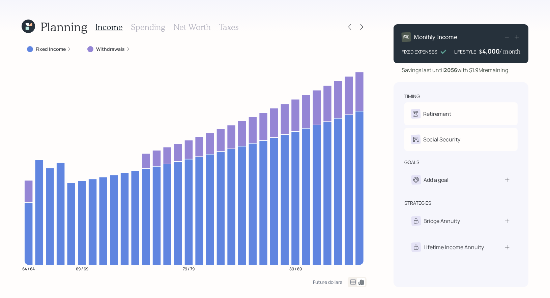
click at [226, 27] on h3 "Taxes" at bounding box center [229, 27] width 20 height 10
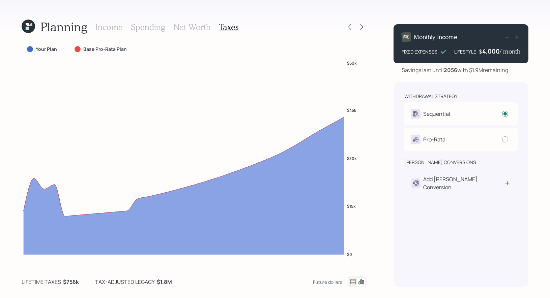
click at [183, 27] on h3 "Net Worth" at bounding box center [191, 27] width 37 height 10
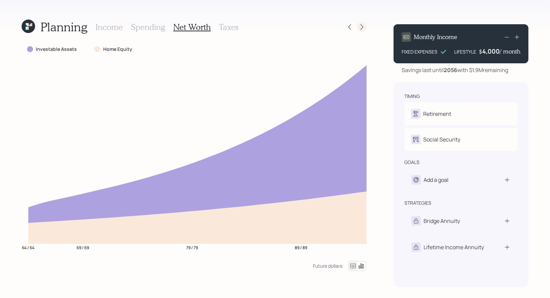
click at [361, 28] on icon at bounding box center [361, 27] width 3 height 6
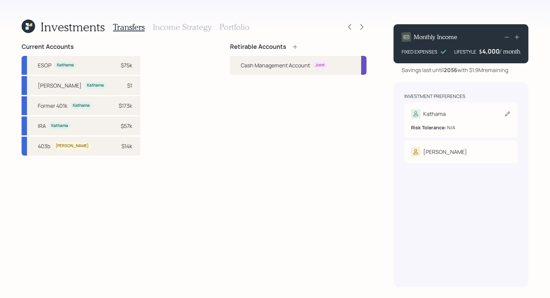
click at [506, 114] on icon at bounding box center [507, 114] width 5 height 5
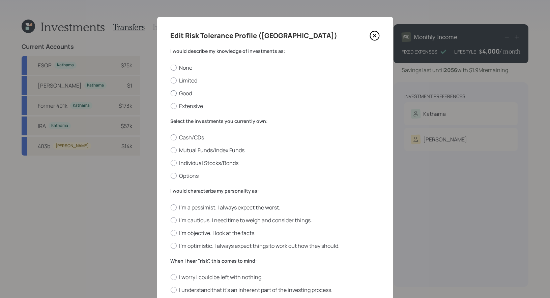
click at [186, 94] on label "Good" at bounding box center [275, 93] width 209 height 7
click at [171, 93] on input "Good" at bounding box center [170, 93] width 0 height 0
radio input "true"
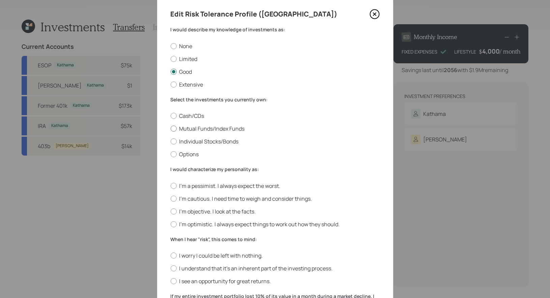
scroll to position [27, 0]
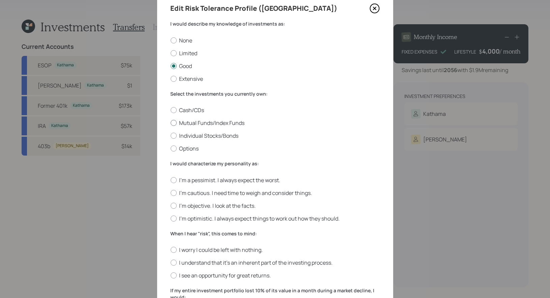
click at [234, 123] on label "Mutual Funds/Index Funds" at bounding box center [275, 122] width 209 height 7
click at [171, 123] on input "Mutual Funds/Index Funds" at bounding box center [170, 123] width 0 height 0
radio input "true"
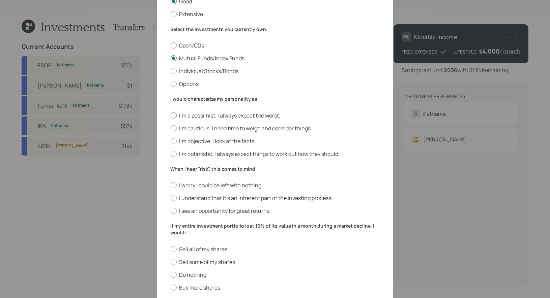
scroll to position [105, 0]
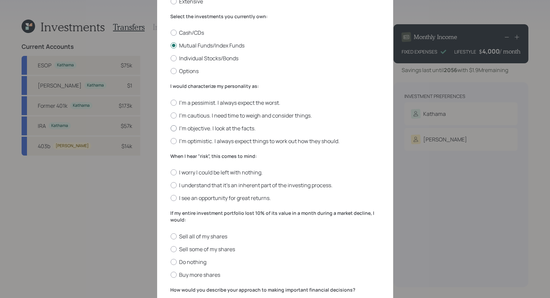
click at [242, 129] on label "I'm objective. I look at the facts." at bounding box center [275, 128] width 209 height 7
click at [171, 128] on input "I'm objective. I look at the facts." at bounding box center [170, 128] width 0 height 0
radio input "true"
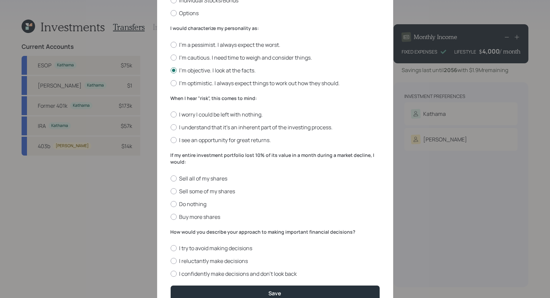
scroll to position [164, 0]
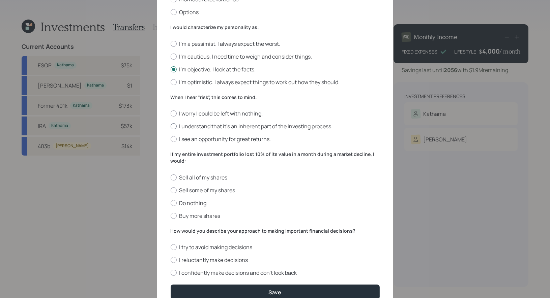
click at [289, 128] on label "I understand that it’s an inherent part of the investing process." at bounding box center [275, 126] width 209 height 7
click at [171, 127] on input "I understand that it’s an inherent part of the investing process." at bounding box center [170, 126] width 0 height 0
radio input "true"
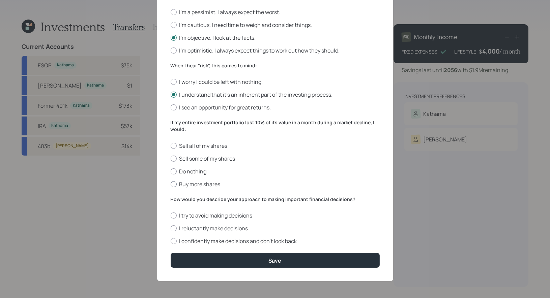
click at [209, 183] on label "Buy more shares" at bounding box center [275, 184] width 209 height 7
click at [171, 184] on input "Buy more shares" at bounding box center [170, 184] width 0 height 0
radio input "true"
click at [235, 227] on label "I reluctantly make decisions" at bounding box center [275, 228] width 209 height 7
click at [171, 228] on input "I reluctantly make decisions" at bounding box center [170, 228] width 0 height 0
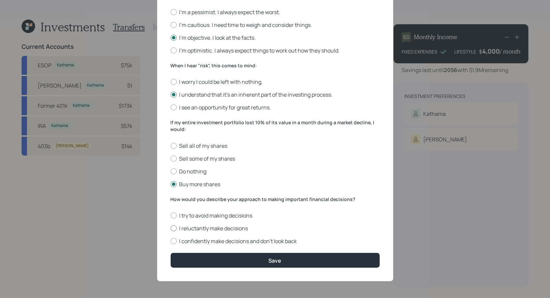
radio input "true"
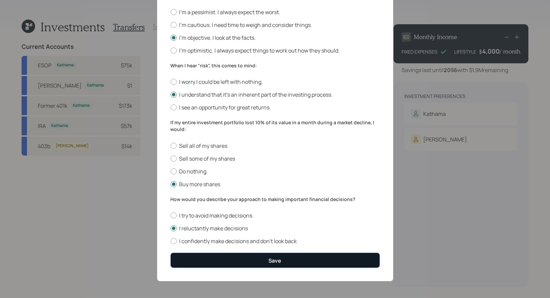
click at [249, 259] on button "Save" at bounding box center [275, 260] width 209 height 14
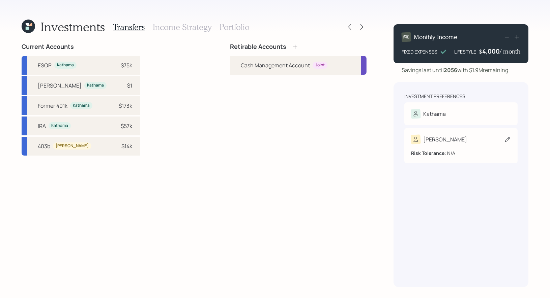
click at [507, 137] on icon at bounding box center [507, 139] width 7 height 7
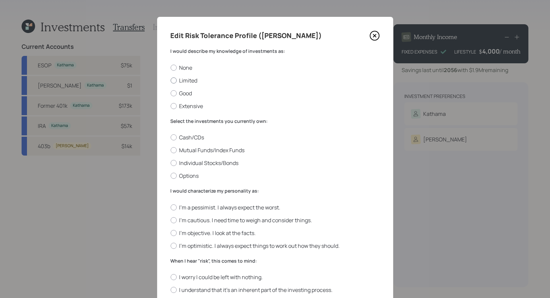
click at [195, 79] on label "Limited" at bounding box center [275, 80] width 209 height 7
click at [171, 80] on input "Limited" at bounding box center [170, 80] width 0 height 0
radio input "true"
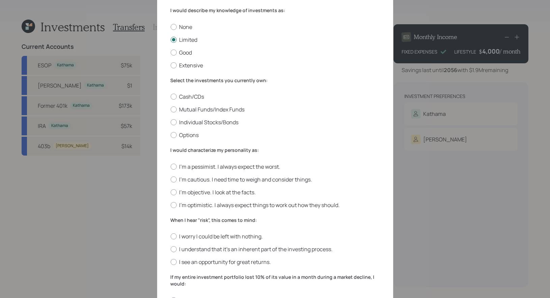
scroll to position [40, 0]
click at [239, 111] on label "Mutual Funds/Index Funds" at bounding box center [275, 109] width 209 height 7
click at [171, 110] on input "Mutual Funds/Index Funds" at bounding box center [170, 110] width 0 height 0
radio input "true"
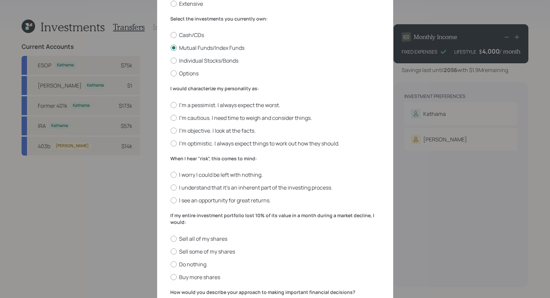
scroll to position [111, 0]
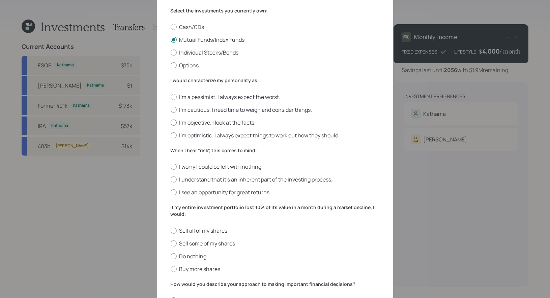
click at [252, 121] on label "I'm objective. I look at the facts." at bounding box center [275, 122] width 209 height 7
click at [171, 122] on input "I'm objective. I look at the facts." at bounding box center [170, 122] width 0 height 0
radio input "true"
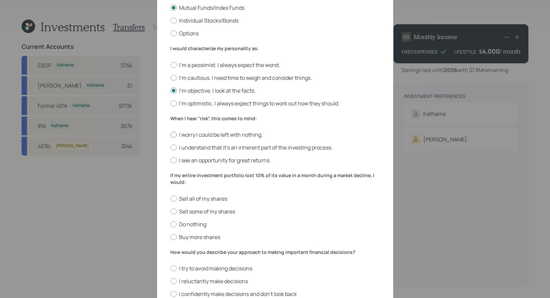
scroll to position [144, 0]
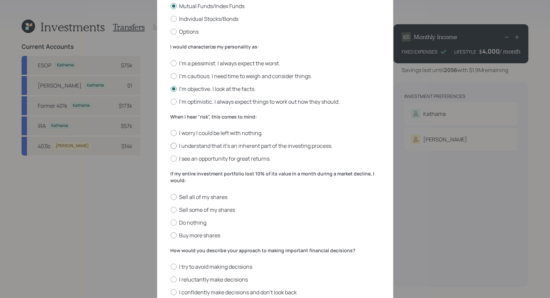
click at [275, 146] on label "I understand that it’s an inherent part of the investing process." at bounding box center [275, 145] width 209 height 7
click at [171, 146] on input "I understand that it’s an inherent part of the investing process." at bounding box center [170, 146] width 0 height 0
radio input "true"
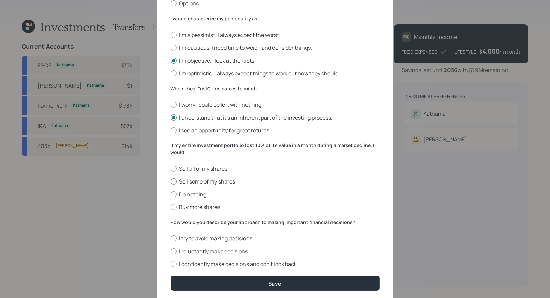
scroll to position [180, 0]
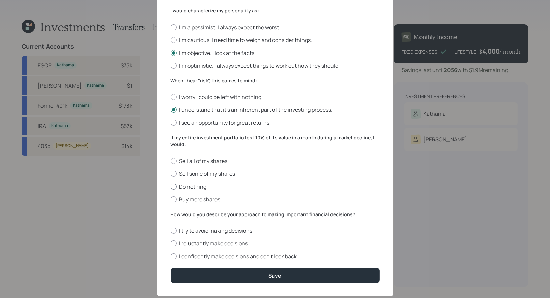
click at [203, 187] on label "Do nothing" at bounding box center [275, 186] width 209 height 7
click at [171, 187] on input "Do nothing" at bounding box center [170, 186] width 0 height 0
radio input "true"
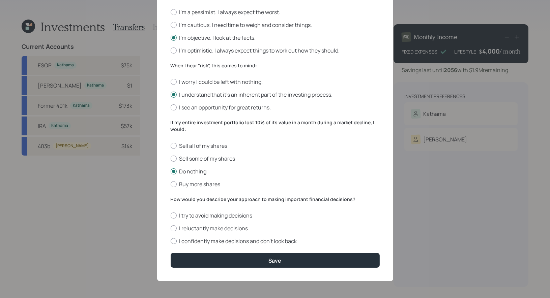
click at [280, 239] on label "I confidently make decisions and don’t look back" at bounding box center [275, 241] width 209 height 7
click at [171, 241] on input "I confidently make decisions and don’t look back" at bounding box center [170, 241] width 0 height 0
radio input "true"
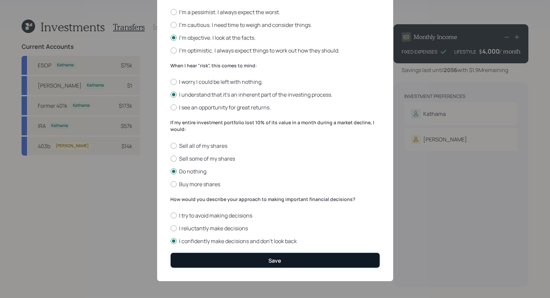
click at [261, 262] on button "Save" at bounding box center [275, 260] width 209 height 14
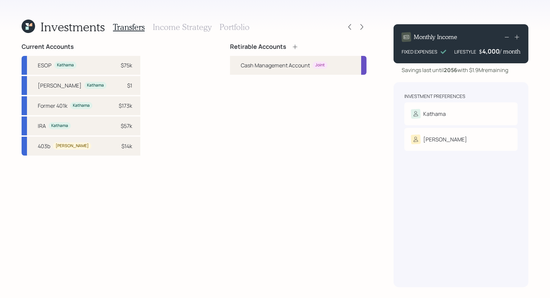
click at [294, 45] on icon at bounding box center [294, 46] width 7 height 7
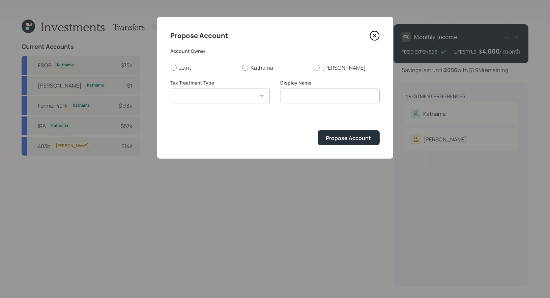
click at [244, 66] on div at bounding box center [245, 68] width 6 height 6
click at [242, 67] on input "Kathama" at bounding box center [242, 67] width 0 height 0
radio input "true"
click at [240, 99] on select "Roth Taxable Traditional" at bounding box center [220, 96] width 99 height 15
select select "traditional"
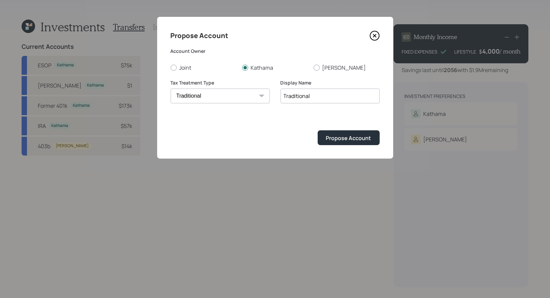
click at [339, 96] on input "Traditional" at bounding box center [329, 96] width 99 height 15
type input "Rollover IRA"
click at [352, 136] on div "Propose Account" at bounding box center [348, 137] width 45 height 7
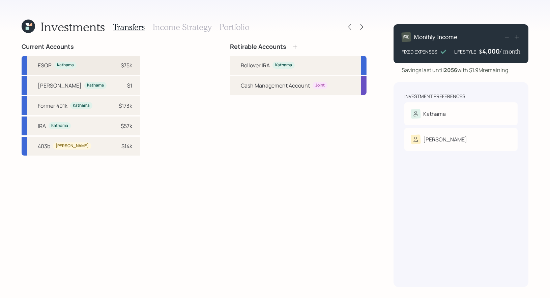
click at [121, 64] on div "$75k" at bounding box center [126, 65] width 11 height 8
click at [238, 67] on div "Rollover IRA Kathama" at bounding box center [298, 65] width 136 height 19
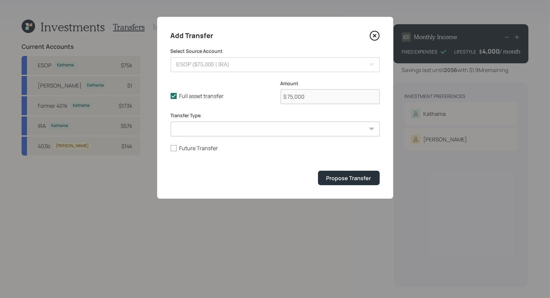
click at [215, 130] on select "ACAT Transfer Non ACAT Transfer Capitalize Rollover Rollover Deposit" at bounding box center [275, 129] width 209 height 15
select select "rollover"
click at [357, 180] on div "Propose Transfer" at bounding box center [348, 178] width 45 height 7
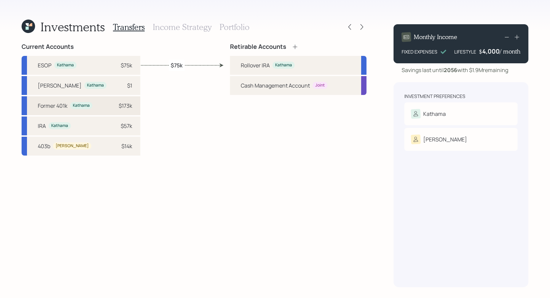
click at [119, 108] on div "$173k" at bounding box center [125, 106] width 13 height 8
click at [238, 68] on div "Rollover IRA Kathama" at bounding box center [298, 65] width 136 height 19
select select "7ab71631-4287-41ac-856d-15ef7102026f"
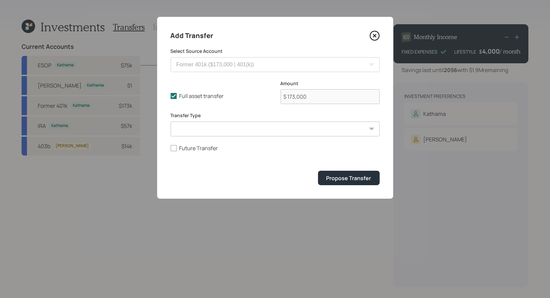
click at [215, 129] on select "ACAT Transfer Non ACAT Transfer Capitalize Rollover Rollover Deposit" at bounding box center [275, 129] width 209 height 15
select select "rollover"
click at [340, 178] on div "Propose Transfer" at bounding box center [348, 178] width 45 height 7
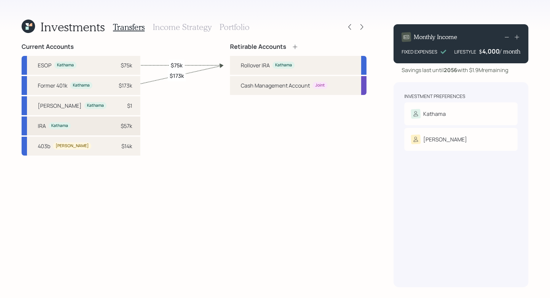
click at [121, 127] on div "$57k" at bounding box center [126, 126] width 11 height 8
click at [234, 63] on div "Rollover IRA Kathama" at bounding box center [298, 65] width 136 height 19
select select "d663d5a7-fed1-4cff-b9f1-ab94541402f5"
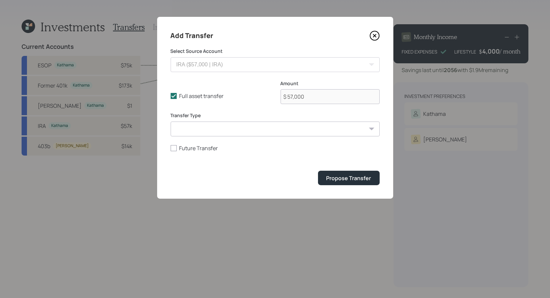
click at [230, 130] on select "ACAT Transfer Non ACAT Transfer Capitalize Rollover Rollover Deposit" at bounding box center [275, 129] width 209 height 15
select select "rollover"
click at [337, 180] on div "Propose Transfer" at bounding box center [348, 178] width 45 height 7
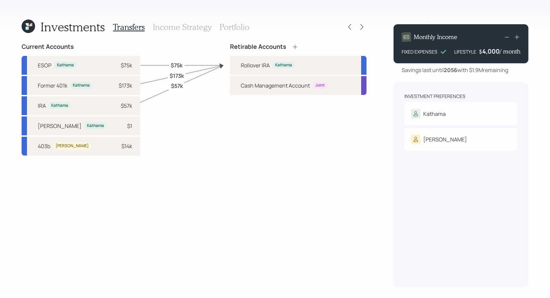
click at [294, 45] on icon at bounding box center [294, 46] width 7 height 7
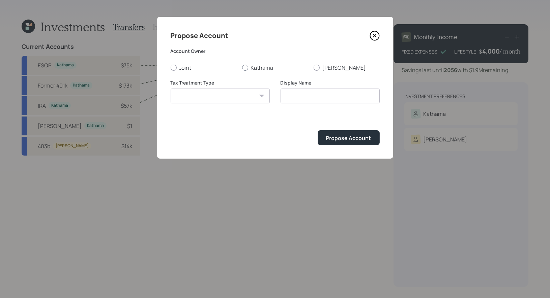
click at [245, 67] on div at bounding box center [245, 68] width 6 height 6
click at [242, 67] on input "Kathama" at bounding box center [242, 67] width 0 height 0
radio input "true"
click at [240, 99] on select "Roth Taxable Traditional" at bounding box center [220, 96] width 99 height 15
select select "roth"
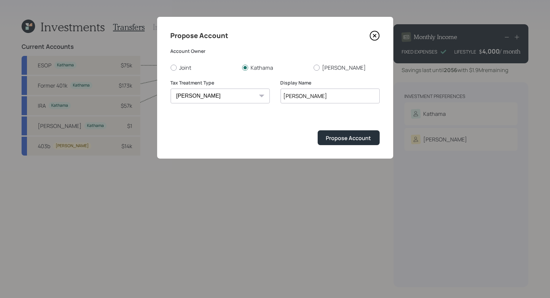
click at [324, 98] on input "Roth" at bounding box center [329, 96] width 99 height 15
type input "Roth IRA"
click at [345, 138] on div "Propose Account" at bounding box center [348, 137] width 45 height 7
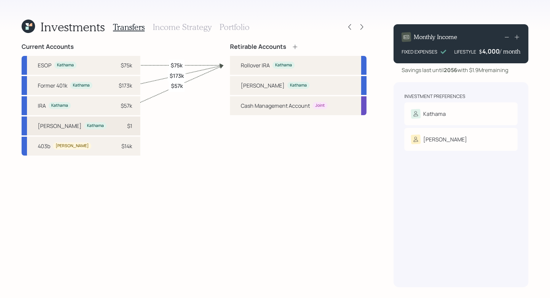
click at [112, 126] on div "$1" at bounding box center [122, 126] width 20 height 8
click at [256, 83] on div "Roth IRA" at bounding box center [263, 86] width 44 height 8
select select "06256d8a-b720-454c-afaf-481067f28d95"
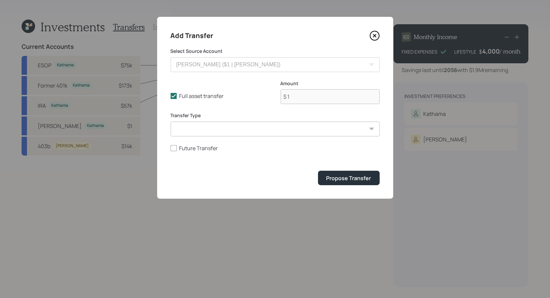
click at [247, 131] on select "ACAT Transfer Non ACAT Transfer Capitalize Rollover Rollover Deposit" at bounding box center [275, 129] width 209 height 15
select select "acat_transfer"
click at [360, 181] on div "Propose Transfer" at bounding box center [348, 178] width 45 height 7
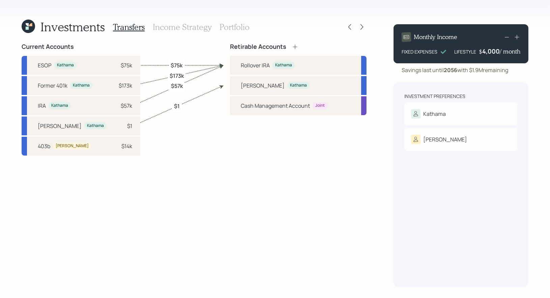
click at [291, 45] on div "Retirable Accounts" at bounding box center [264, 46] width 68 height 7
click at [294, 45] on icon at bounding box center [294, 46] width 7 height 7
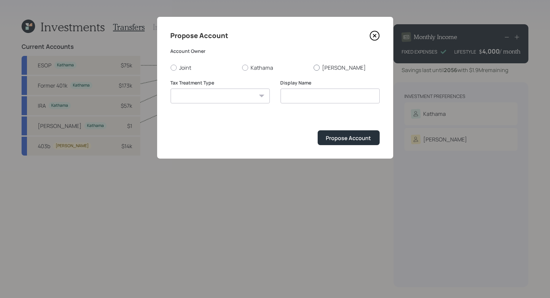
click at [316, 65] on div at bounding box center [316, 68] width 6 height 6
click at [313, 67] on input "Robert" at bounding box center [313, 67] width 0 height 0
radio input "true"
click at [252, 97] on select "Roth Taxable Traditional" at bounding box center [220, 96] width 99 height 15
select select "traditional"
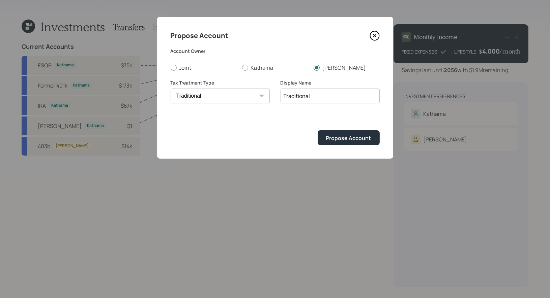
click at [317, 98] on input "Traditional" at bounding box center [329, 96] width 99 height 15
type input "Rollover IRA"
click at [343, 139] on div "Propose Account" at bounding box center [348, 137] width 45 height 7
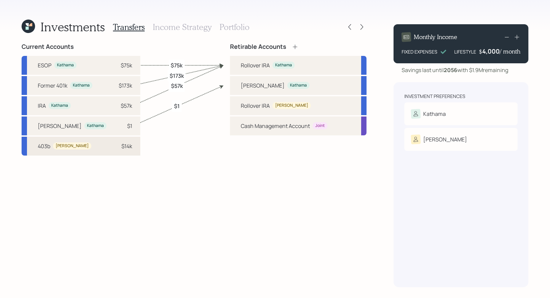
click at [121, 147] on div "$14k" at bounding box center [126, 146] width 11 height 8
click at [241, 105] on div "Rollover IRA" at bounding box center [255, 106] width 29 height 8
select select "7a1b9875-36a5-47cd-a55f-9c0529f278de"
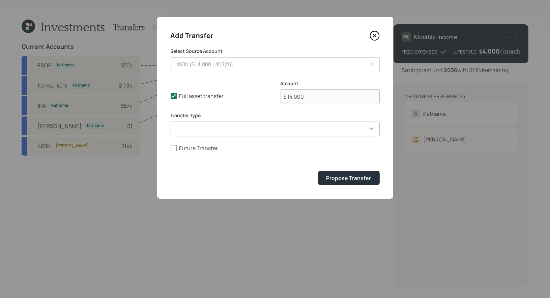
click at [235, 130] on select "ACAT Transfer Non ACAT Transfer Capitalize Rollover Rollover Deposit" at bounding box center [275, 129] width 209 height 15
select select "acat_transfer"
click at [354, 174] on button "Propose Transfer" at bounding box center [349, 178] width 62 height 14
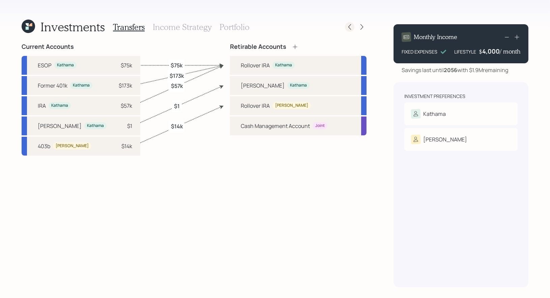
click at [350, 26] on icon at bounding box center [349, 27] width 7 height 7
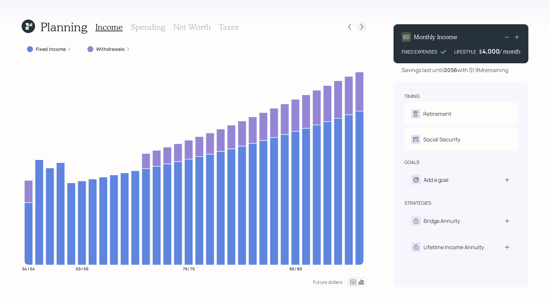
click at [361, 22] on div at bounding box center [361, 26] width 9 height 9
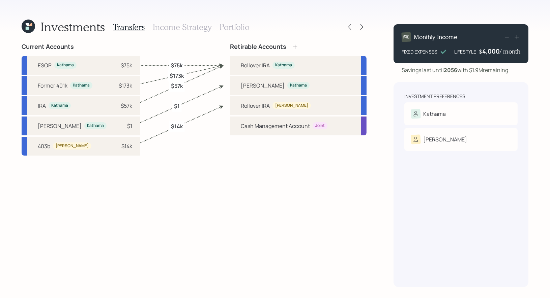
click at [176, 28] on h3 "Income Strategy" at bounding box center [182, 27] width 59 height 10
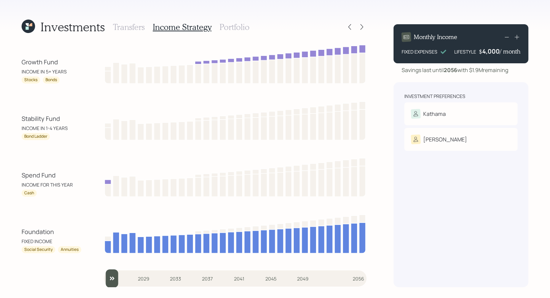
click at [226, 24] on h3 "Portfolio" at bounding box center [234, 27] width 30 height 10
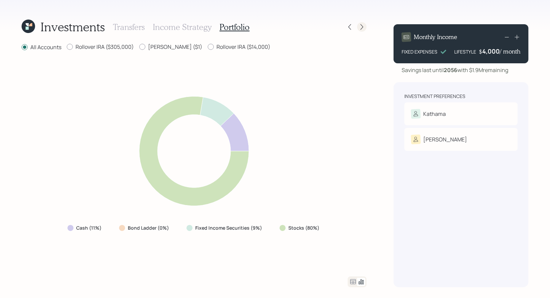
click at [362, 29] on icon at bounding box center [361, 27] width 7 height 7
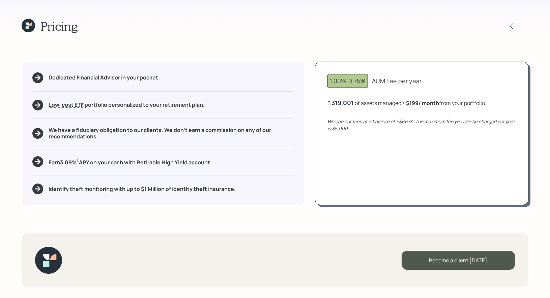
click at [28, 24] on icon at bounding box center [27, 24] width 3 height 3
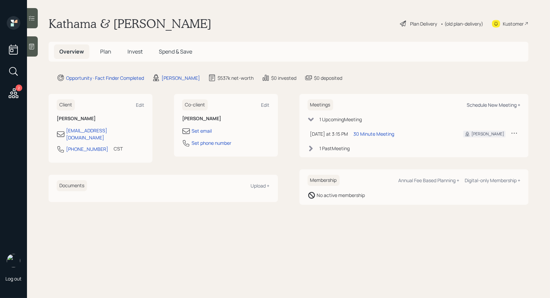
click at [511, 104] on div "Schedule New Meeting +" at bounding box center [493, 105] width 54 height 6
select select "8b79112e-3cfb-44f9-89e7-15267fe946c1"
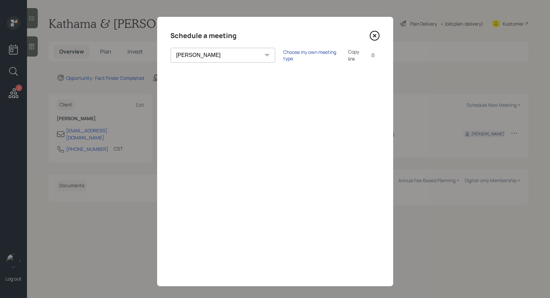
click at [283, 55] on div "Choose my own meeting type" at bounding box center [311, 55] width 57 height 13
click at [374, 32] on icon at bounding box center [374, 36] width 10 height 10
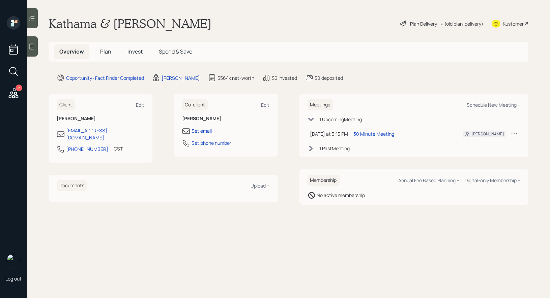
click at [515, 132] on icon at bounding box center [514, 133] width 7 height 7
click at [488, 146] on div "Reschedule" at bounding box center [493, 146] width 49 height 6
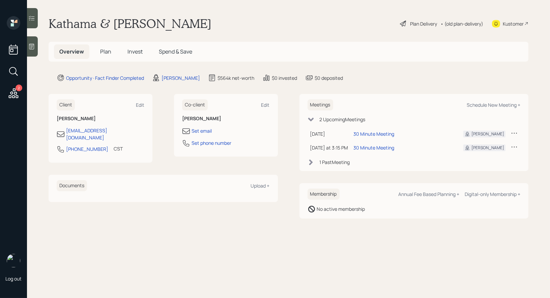
click at [514, 133] on icon at bounding box center [514, 133] width 7 height 7
click at [490, 145] on div "Reschedule" at bounding box center [493, 146] width 49 height 6
drag, startPoint x: 96, startPoint y: 145, endPoint x: 68, endPoint y: 144, distance: 28.0
click at [68, 145] on div "[PHONE_NUMBER] CST Currently 3:03 PM" at bounding box center [101, 151] width 88 height 12
click at [97, 155] on div "Client Edit [PERSON_NAME] [EMAIL_ADDRESS][DOMAIN_NAME] [PHONE_NUMBER] CST Curre…" at bounding box center [101, 128] width 104 height 69
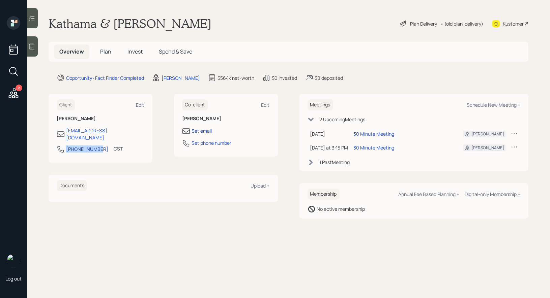
drag, startPoint x: 97, startPoint y: 144, endPoint x: 67, endPoint y: 144, distance: 29.7
click at [67, 145] on div "[PHONE_NUMBER] CST Currently 3:03 PM" at bounding box center [101, 151] width 88 height 12
copy div "[PHONE_NUMBER]"
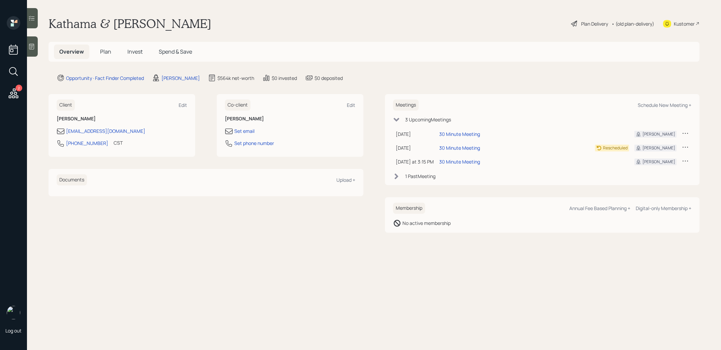
click at [106, 51] on span "Plan" at bounding box center [105, 51] width 11 height 7
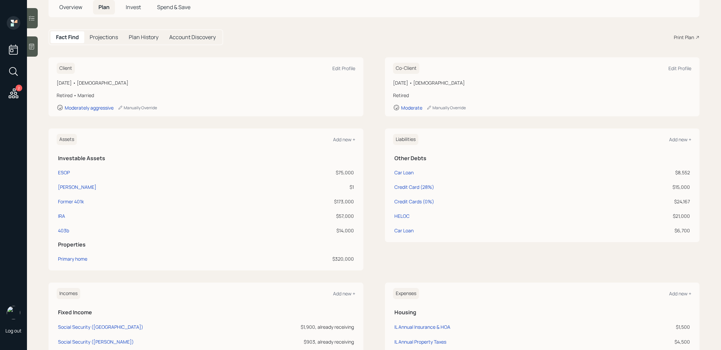
scroll to position [46, 0]
click at [67, 184] on div "Roth IRA" at bounding box center [77, 185] width 38 height 7
select select "roth_ira"
select select "balanced"
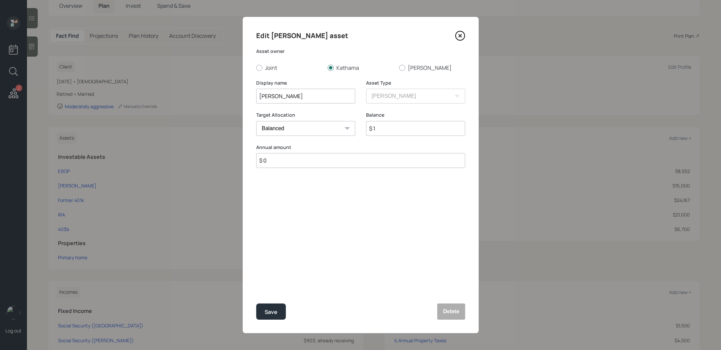
click at [300, 93] on input "Roth IRA" at bounding box center [305, 96] width 99 height 15
type input "Roth Portion of 401k"
click at [270, 311] on div "Save" at bounding box center [271, 311] width 13 height 9
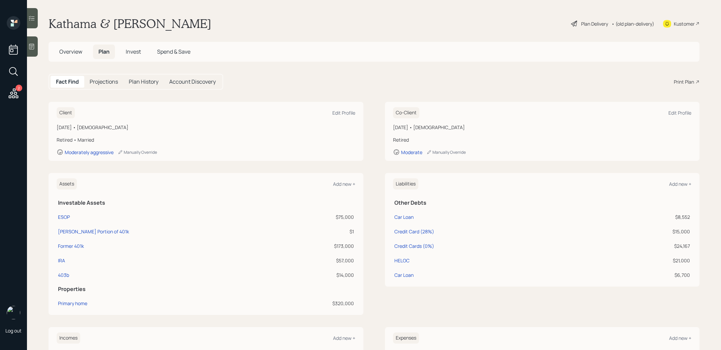
click at [134, 52] on span "Invest" at bounding box center [133, 51] width 15 height 7
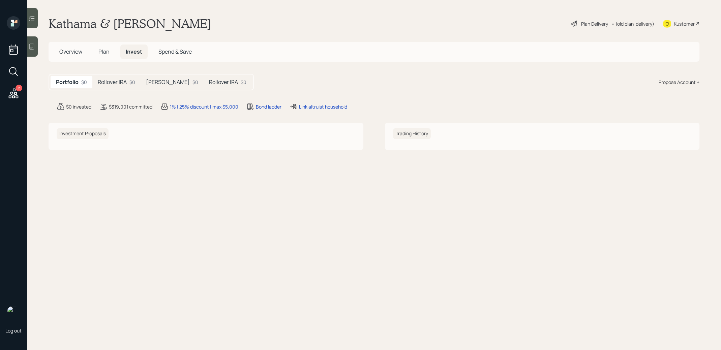
click at [165, 85] on h5 "Roth IRA" at bounding box center [168, 82] width 44 height 6
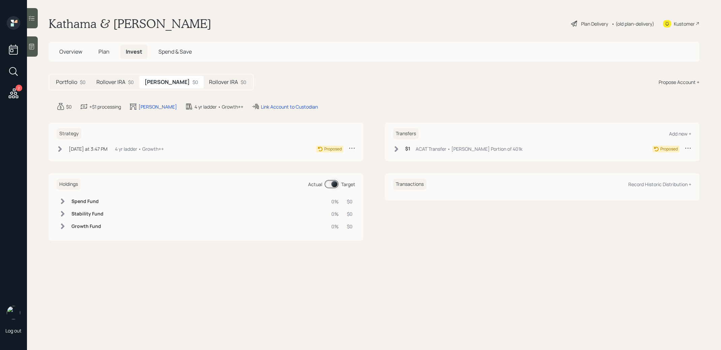
click at [68, 83] on h5 "Portfolio" at bounding box center [66, 82] width 21 height 6
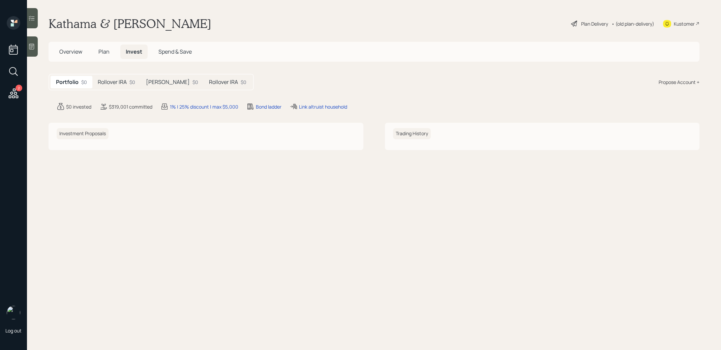
click at [66, 53] on span "Overview" at bounding box center [70, 51] width 23 height 7
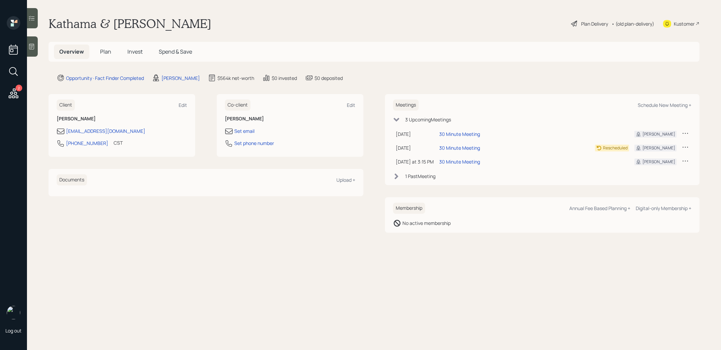
click at [106, 53] on span "Plan" at bounding box center [105, 51] width 11 height 7
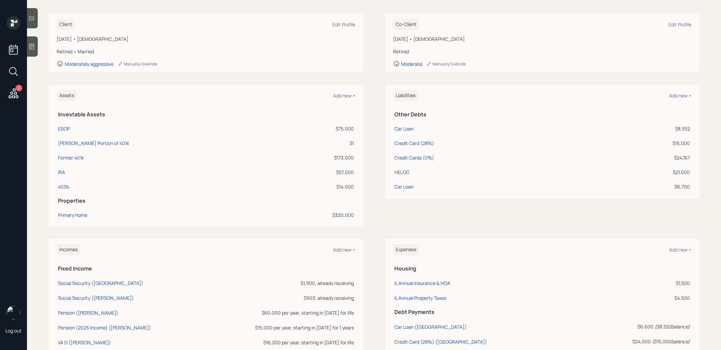
scroll to position [183, 0]
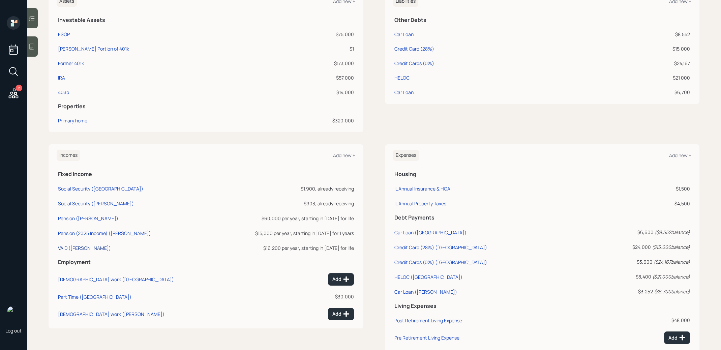
click at [61, 247] on div "VA D (Robert)" at bounding box center [84, 248] width 53 height 6
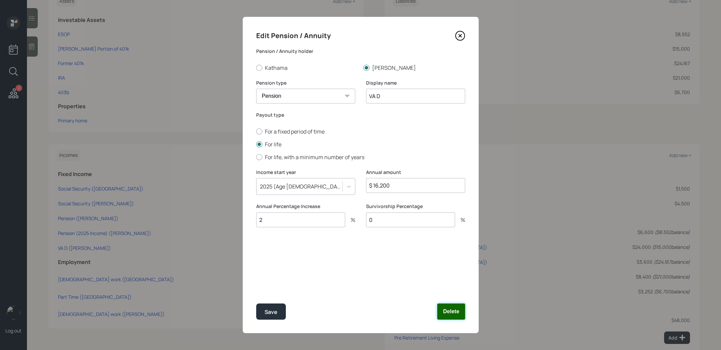
click at [457, 312] on button "Delete" at bounding box center [451, 311] width 28 height 16
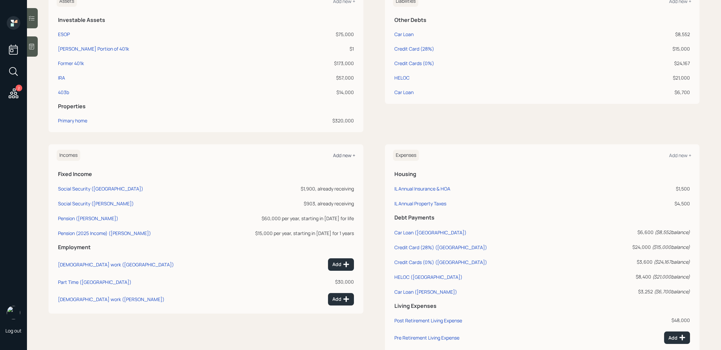
click at [345, 154] on div "Add new +" at bounding box center [344, 155] width 22 height 6
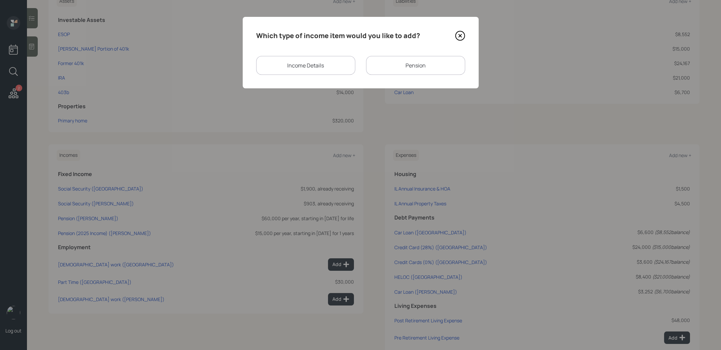
click at [330, 63] on div "Income Details" at bounding box center [305, 65] width 99 height 19
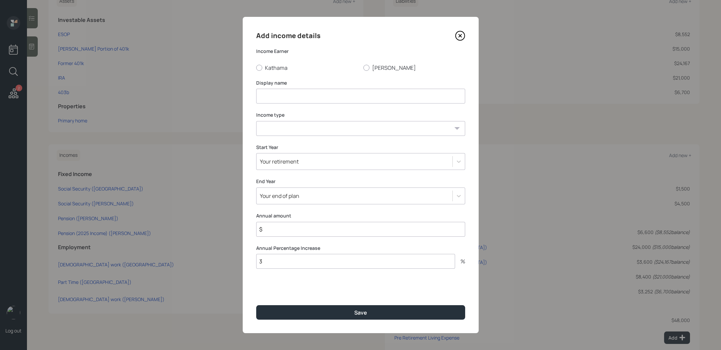
click at [303, 97] on input at bounding box center [360, 96] width 209 height 15
type input "VA Disability"
click at [368, 65] on div at bounding box center [366, 68] width 6 height 6
click at [363, 67] on input "Robert" at bounding box center [363, 67] width 0 height 0
radio input "true"
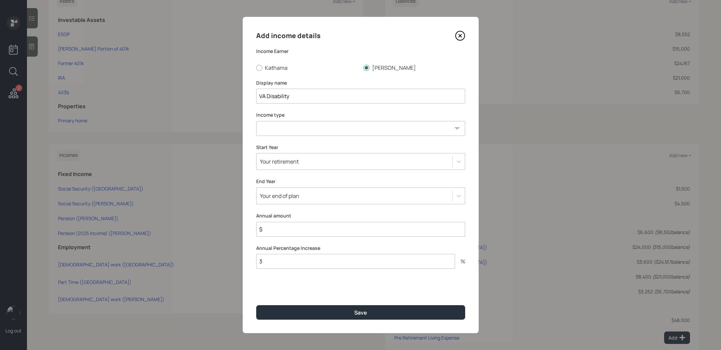
click at [338, 128] on select "Full-time work Part-time work Self employment Other" at bounding box center [360, 128] width 209 height 15
select select "other"
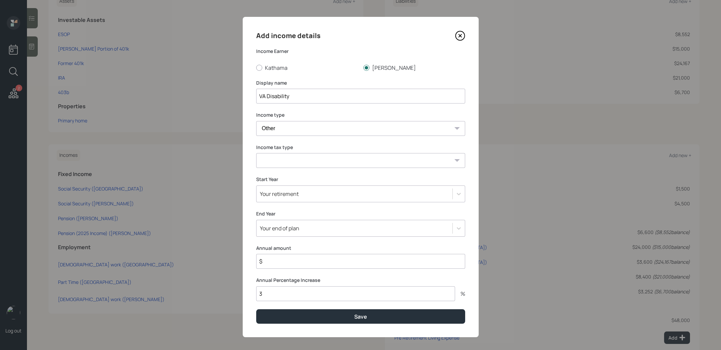
click at [333, 165] on select "Tax-free Earned Self Employment Alimony Royalties Pension / Annuity Interest Di…" at bounding box center [360, 160] width 209 height 15
select select "tax_free"
click at [321, 195] on div "Your retirement" at bounding box center [354, 193] width 196 height 11
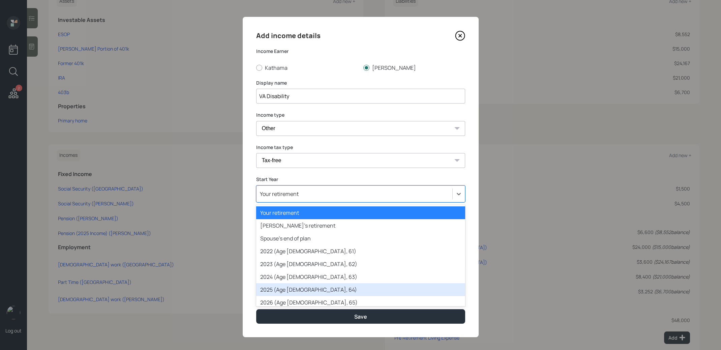
click at [302, 286] on div "2025 (Age 64, 64)" at bounding box center [360, 289] width 209 height 13
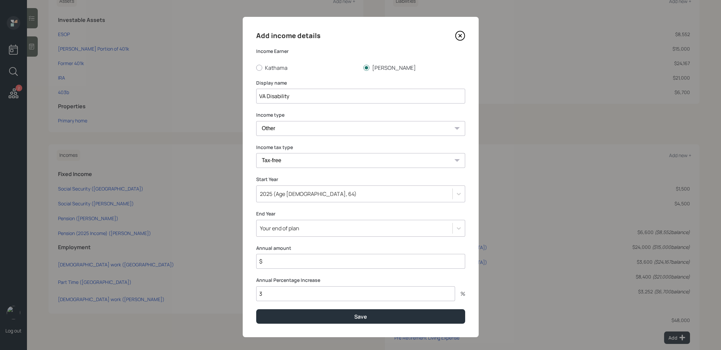
click at [309, 264] on input "$" at bounding box center [360, 261] width 209 height 15
type input "$ 16,200"
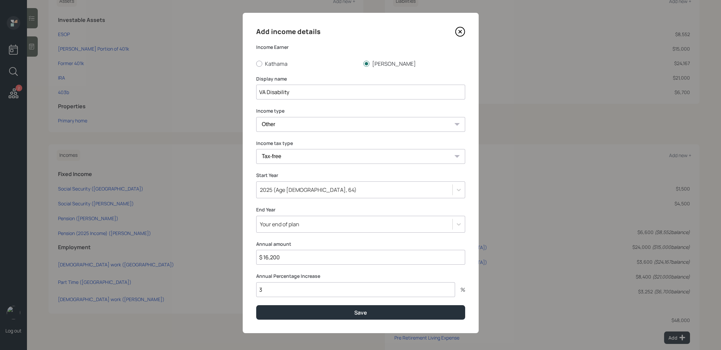
click at [275, 290] on input "3" at bounding box center [355, 289] width 199 height 15
type input "1"
click at [303, 307] on button "Save" at bounding box center [360, 312] width 209 height 14
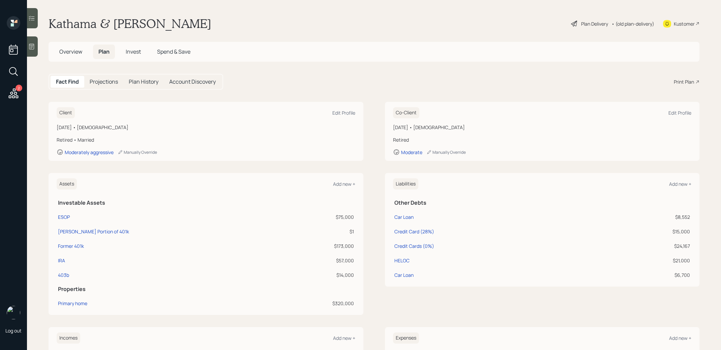
click at [594, 23] on div "Plan Delivery" at bounding box center [594, 23] width 27 height 7
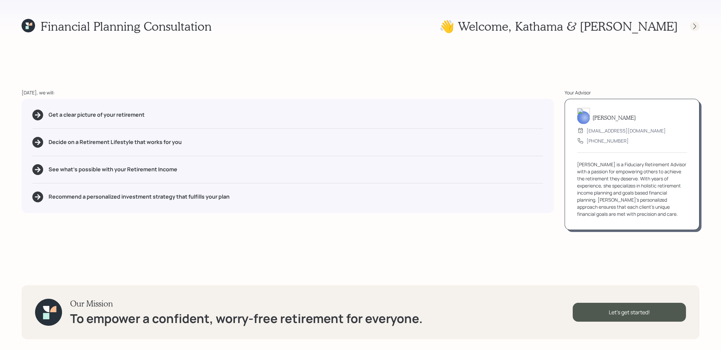
click at [696, 25] on icon at bounding box center [694, 26] width 7 height 7
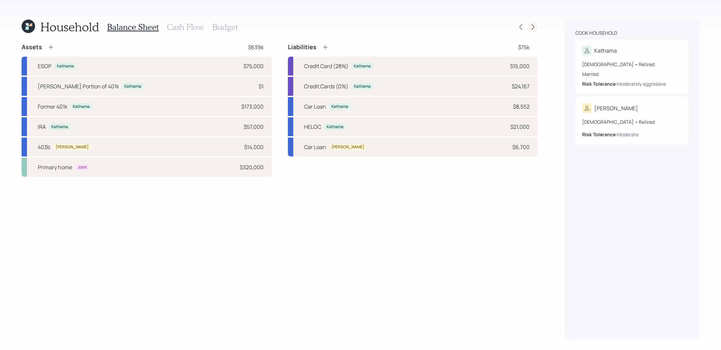
click at [533, 28] on icon at bounding box center [532, 27] width 7 height 7
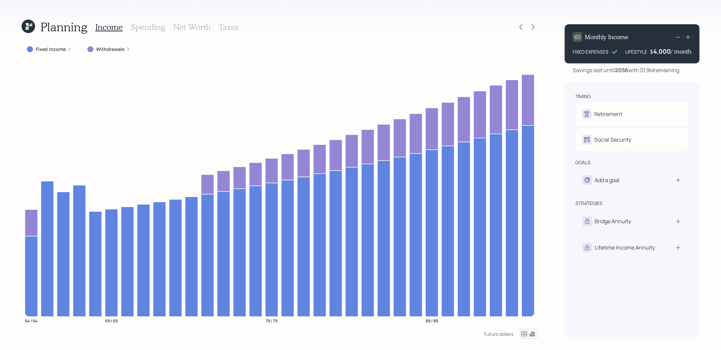
click at [26, 27] on icon at bounding box center [27, 28] width 3 height 3
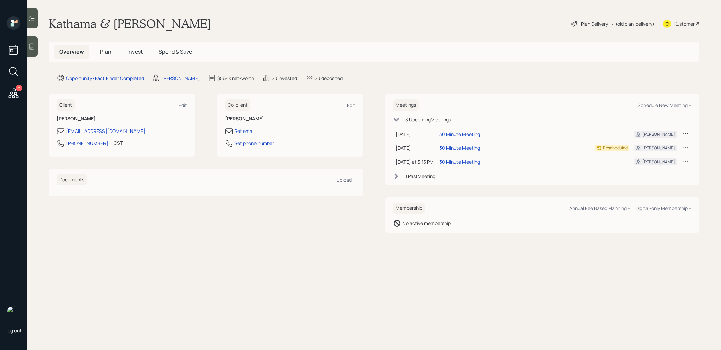
click at [102, 50] on span "Plan" at bounding box center [105, 51] width 11 height 7
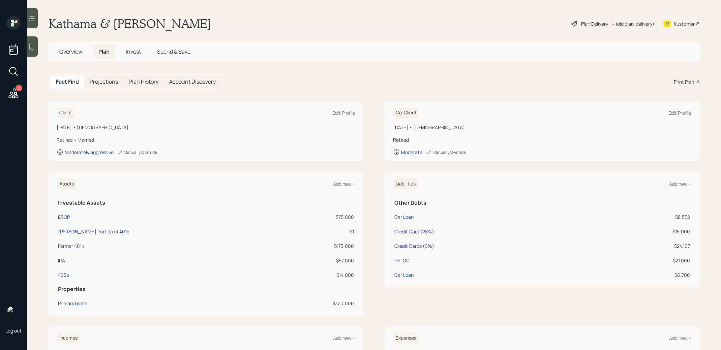
click at [689, 81] on div "Print Plan" at bounding box center [684, 81] width 20 height 7
